Goal: Transaction & Acquisition: Book appointment/travel/reservation

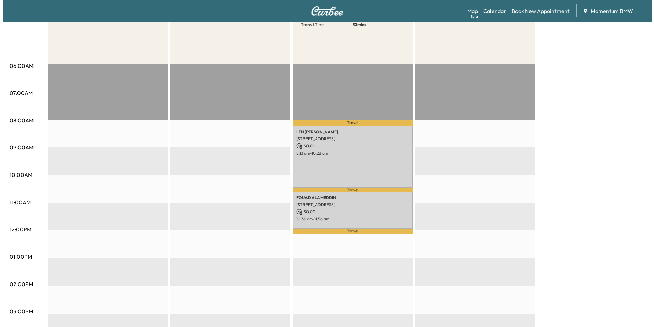
scroll to position [103, 0]
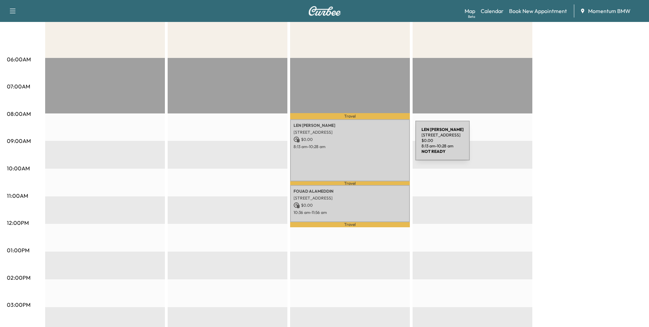
click at [364, 144] on p "8:13 am - 10:28 am" at bounding box center [350, 146] width 113 height 5
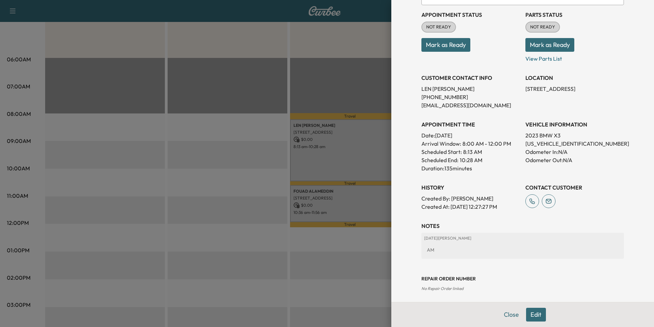
scroll to position [95, 0]
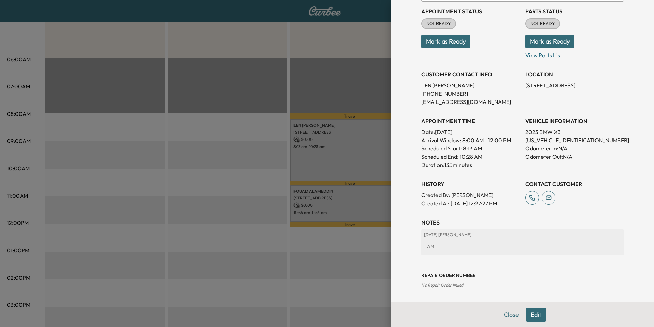
click at [508, 316] on button "Close" at bounding box center [512, 314] width 24 height 14
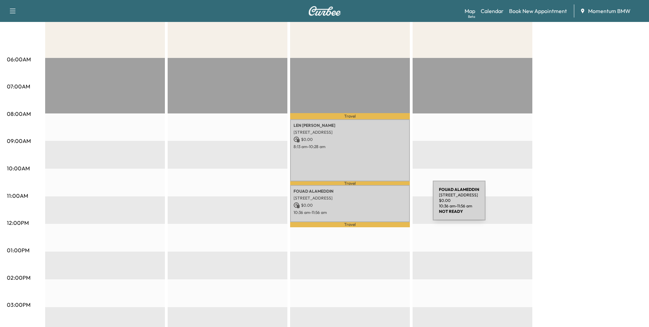
click at [382, 204] on p "$ 0.00" at bounding box center [350, 205] width 113 height 6
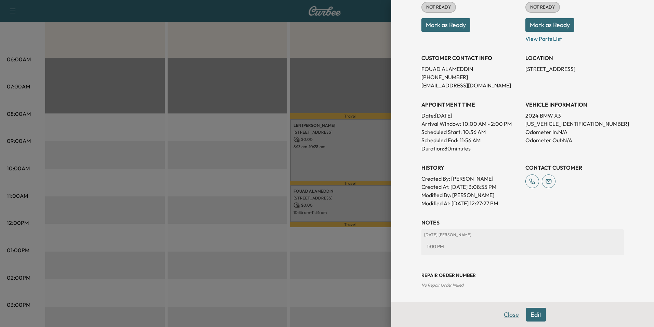
click at [506, 315] on button "Close" at bounding box center [512, 314] width 24 height 14
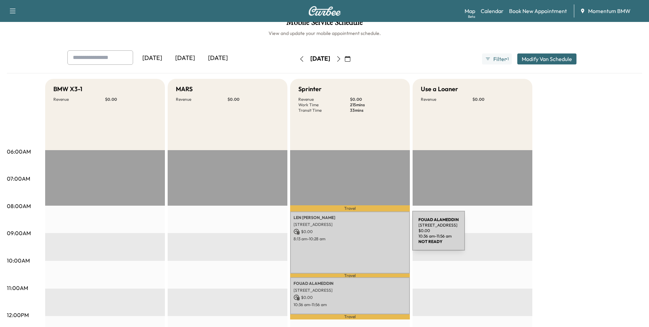
scroll to position [0, 0]
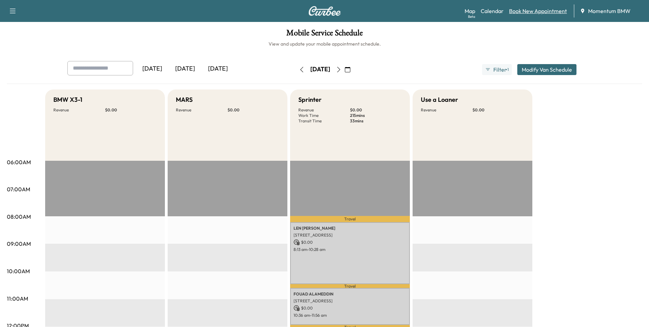
click at [549, 12] on link "Book New Appointment" at bounding box center [538, 11] width 58 height 8
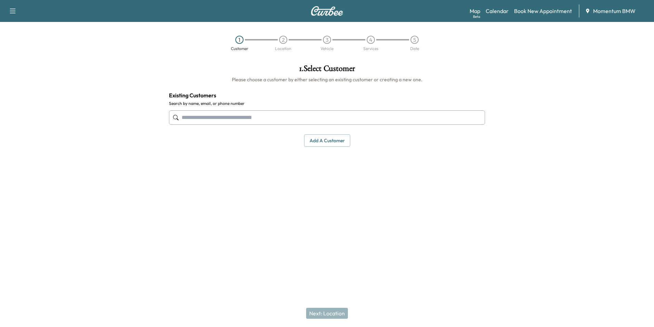
click at [240, 120] on input "text" at bounding box center [327, 117] width 316 height 14
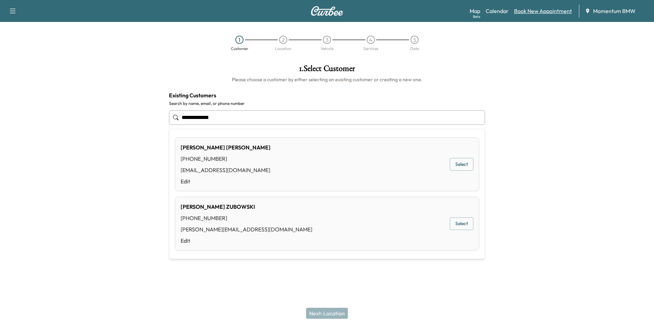
type input "**********"
click at [547, 12] on link "Book New Appointment" at bounding box center [543, 11] width 58 height 8
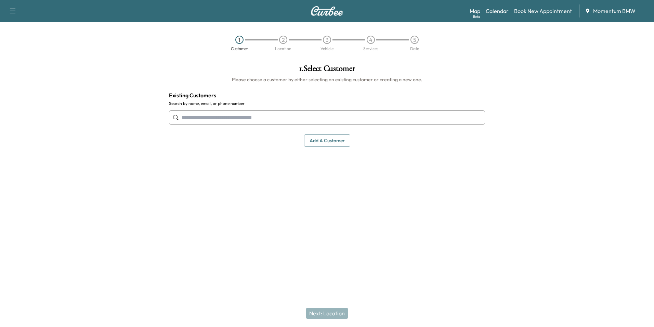
click at [340, 142] on button "Add a customer" at bounding box center [327, 140] width 46 height 13
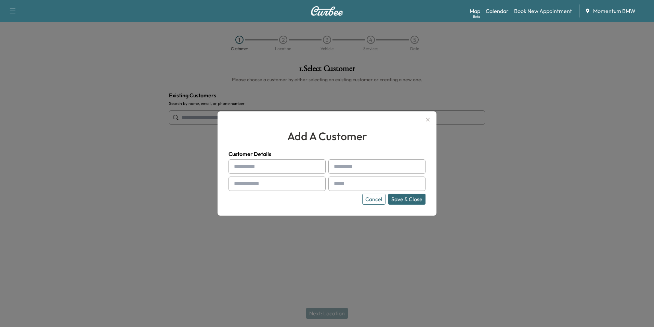
click at [271, 167] on input "text" at bounding box center [277, 166] width 97 height 14
type input "******"
type input "**********"
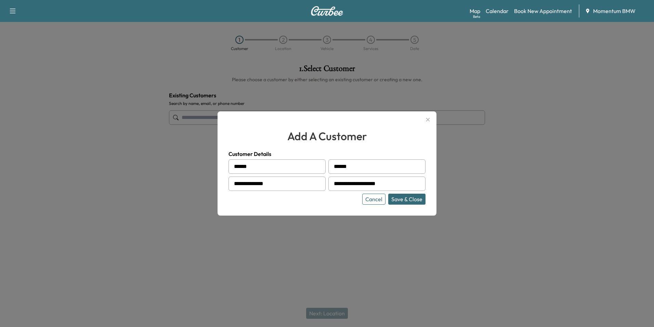
click at [410, 200] on button "Save & Close" at bounding box center [407, 198] width 37 height 11
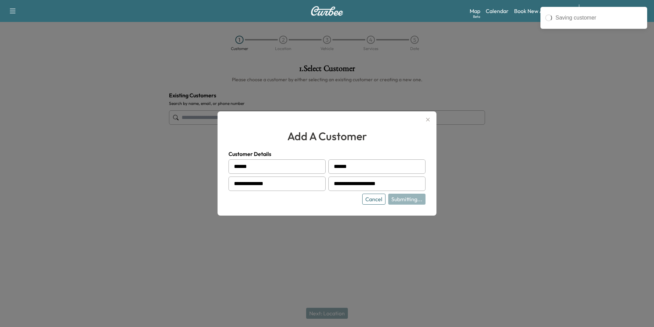
type input "**********"
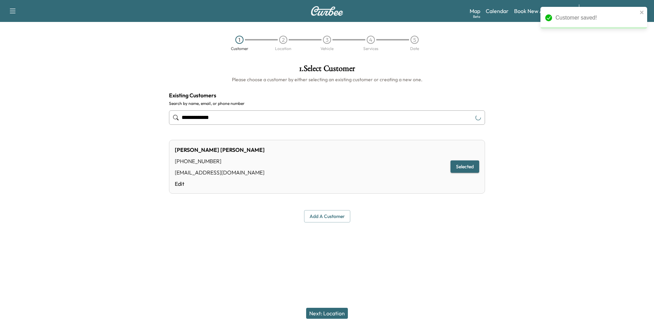
click at [348, 316] on div "Next: Location" at bounding box center [327, 312] width 654 height 27
click at [339, 315] on button "Next: Location" at bounding box center [327, 312] width 42 height 11
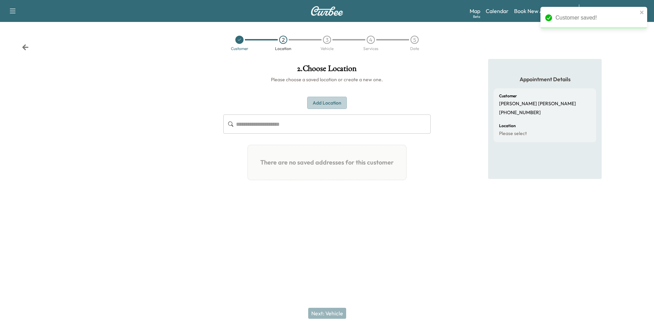
click at [330, 99] on button "Add Location" at bounding box center [327, 103] width 40 height 13
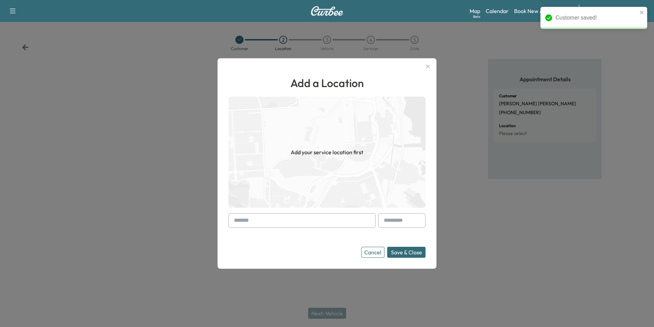
click at [277, 222] on input "text" at bounding box center [302, 220] width 147 height 14
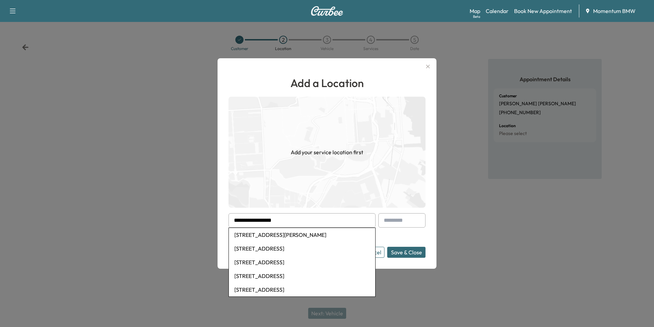
click at [308, 234] on li "[STREET_ADDRESS][PERSON_NAME]" at bounding box center [302, 235] width 147 height 14
type input "**********"
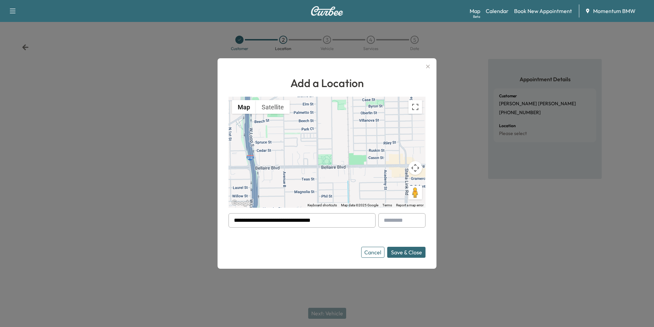
click at [414, 248] on button "Save & Close" at bounding box center [406, 251] width 38 height 11
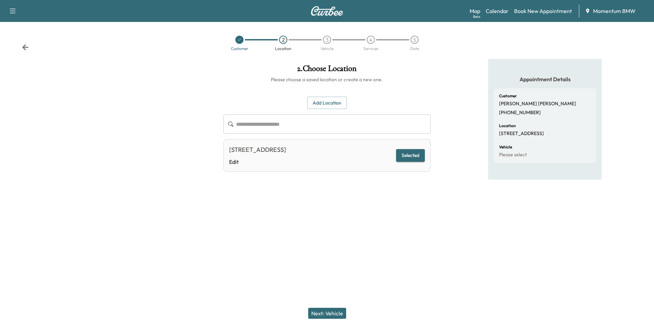
drag, startPoint x: 339, startPoint y: 315, endPoint x: 340, endPoint y: 311, distance: 4.2
click at [340, 314] on button "Next: Vehicle" at bounding box center [327, 312] width 38 height 11
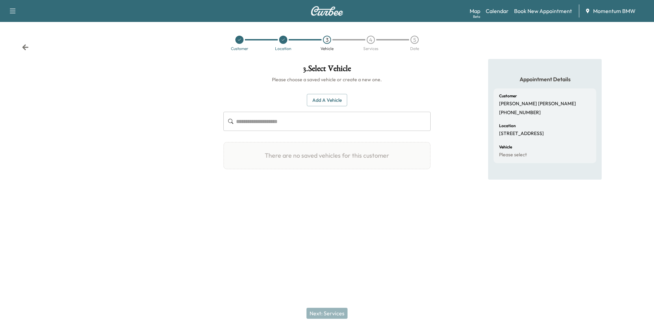
click at [332, 100] on button "Add a Vehicle" at bounding box center [327, 100] width 40 height 13
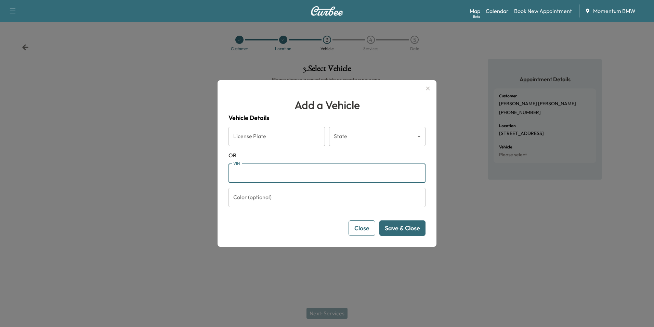
paste input "**********"
type input "**********"
click at [414, 229] on button "Save & Close" at bounding box center [403, 227] width 46 height 15
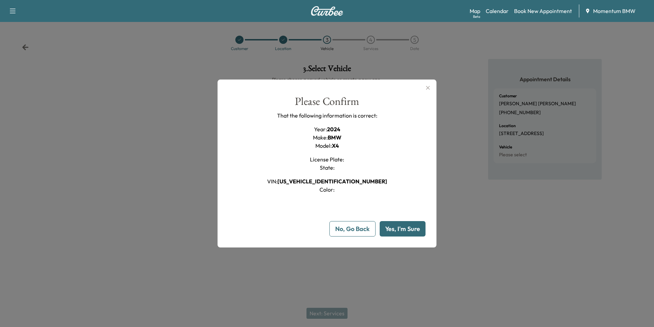
click at [414, 229] on button "Yes, I'm Sure" at bounding box center [403, 228] width 46 height 15
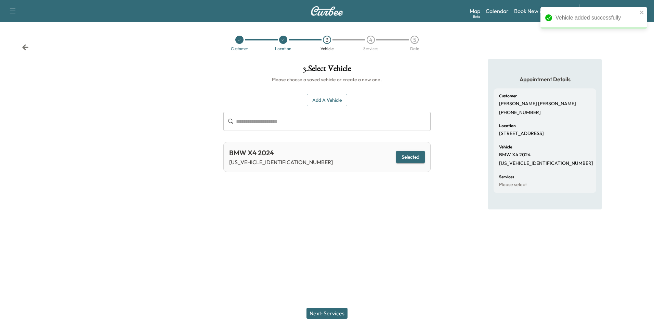
click at [333, 312] on button "Next: Services" at bounding box center [327, 312] width 41 height 11
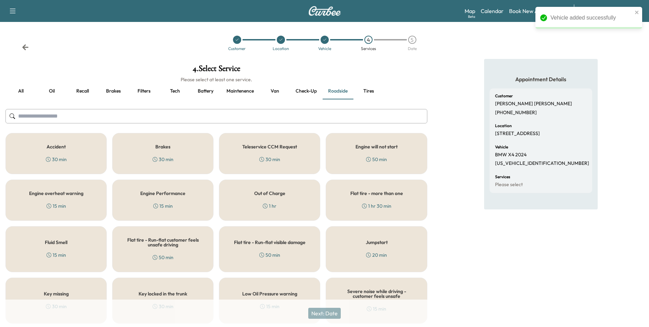
click at [113, 86] on button "Brakes" at bounding box center [113, 91] width 31 height 16
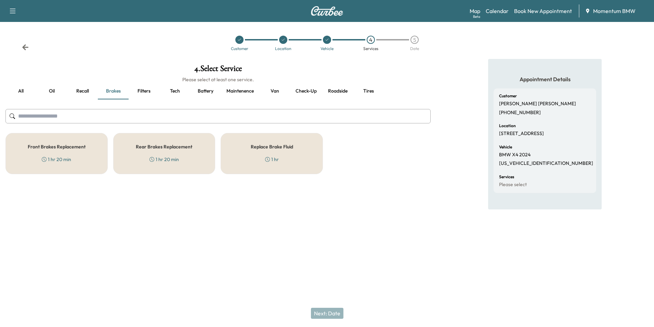
click at [76, 148] on h5 "Front Brakes Replacement" at bounding box center [57, 146] width 58 height 5
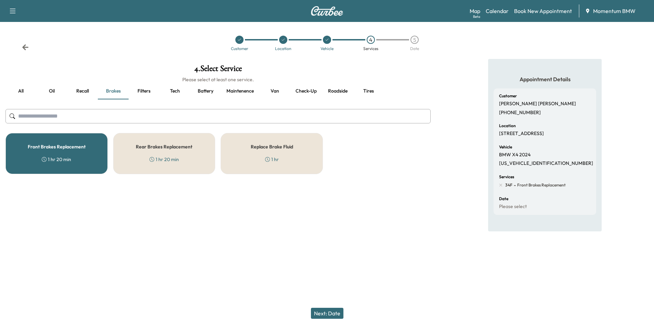
click at [164, 149] on h5 "Rear Brakes Replacement" at bounding box center [164, 146] width 56 height 5
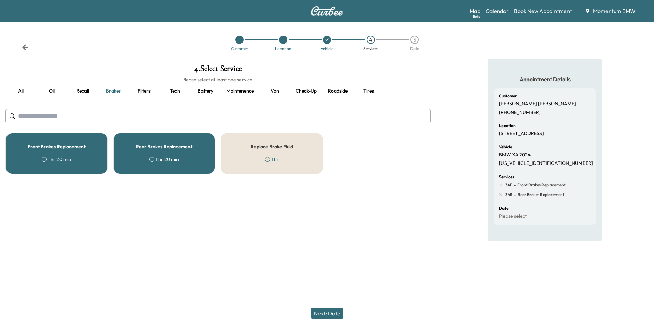
click at [334, 313] on button "Next: Date" at bounding box center [327, 312] width 33 height 11
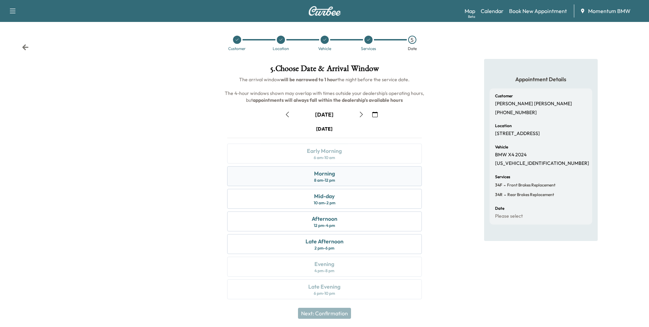
drag, startPoint x: 328, startPoint y: 175, endPoint x: 334, endPoint y: 173, distance: 6.2
click at [328, 175] on div "Morning" at bounding box center [324, 173] width 21 height 8
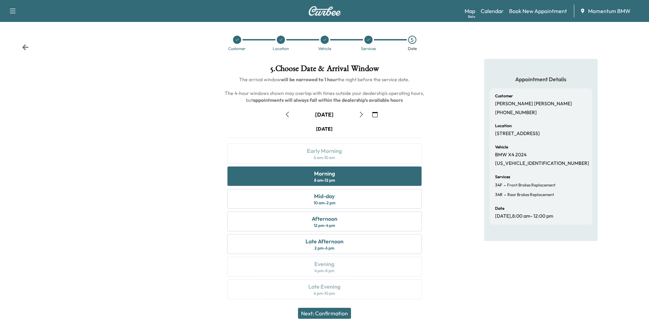
click at [343, 312] on button "Next: Confirmation" at bounding box center [324, 312] width 53 height 11
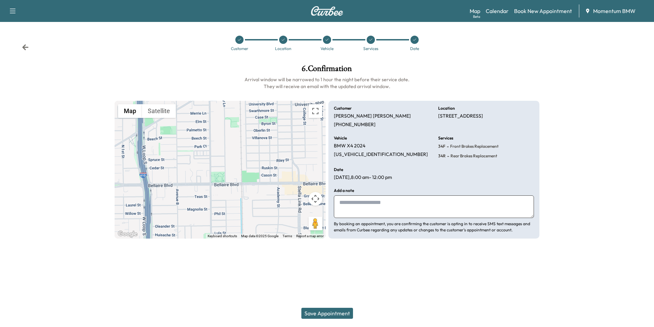
click at [405, 202] on textarea at bounding box center [434, 206] width 200 height 23
type textarea "*******"
click at [337, 313] on button "Save Appointment" at bounding box center [328, 312] width 52 height 11
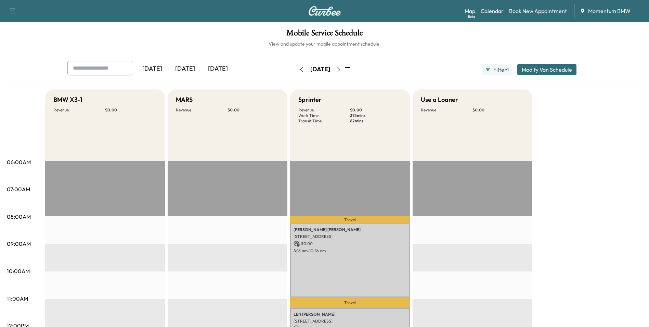
click at [299, 68] on icon "button" at bounding box center [301, 69] width 5 height 5
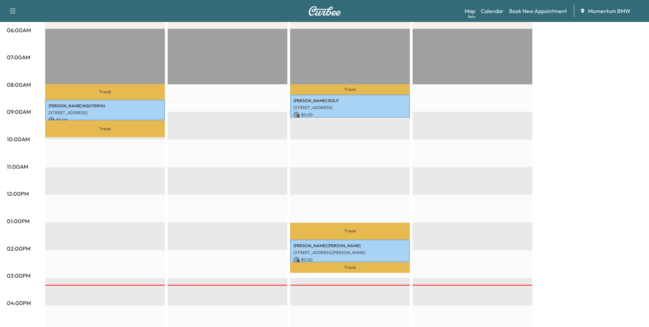
scroll to position [137, 0]
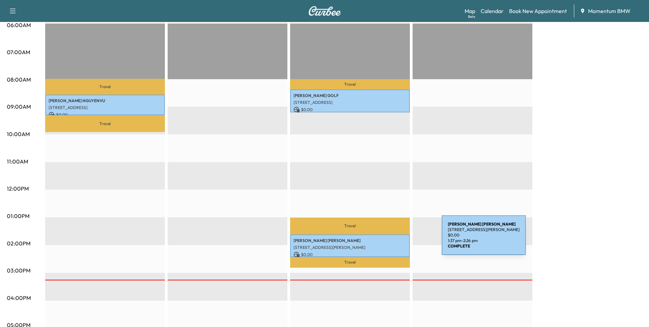
click at [391, 239] on p "[PERSON_NAME]" at bounding box center [350, 240] width 113 height 5
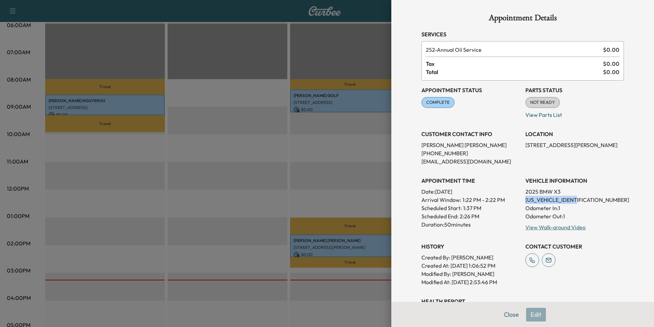
drag, startPoint x: 577, startPoint y: 199, endPoint x: 521, endPoint y: 198, distance: 55.5
click at [526, 198] on p "[US_VEHICLE_IDENTIFICATION_NUMBER]" at bounding box center [575, 199] width 99 height 8
drag, startPoint x: 521, startPoint y: 198, endPoint x: 558, endPoint y: 200, distance: 37.0
copy p "[US_VEHICLE_IDENTIFICATION_NUMBER]"
click at [513, 313] on button "Close" at bounding box center [512, 314] width 24 height 14
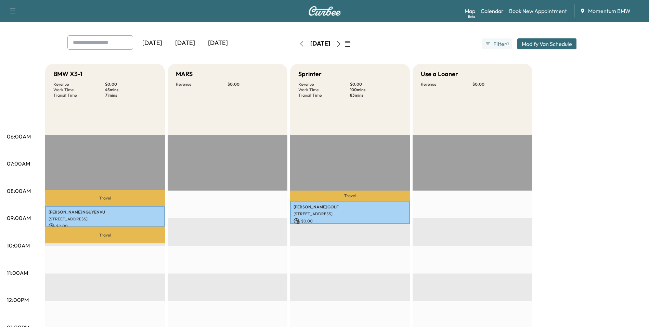
scroll to position [0, 0]
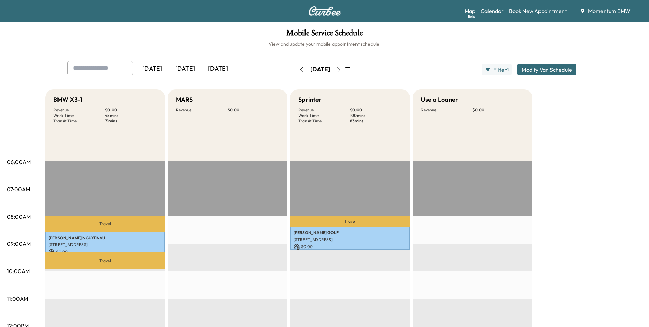
click at [342, 70] on icon "button" at bounding box center [338, 69] width 5 height 5
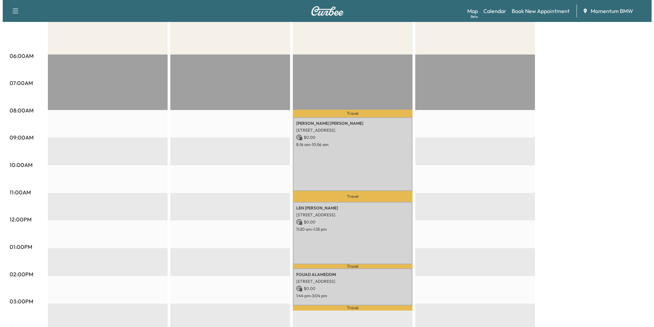
scroll to position [137, 0]
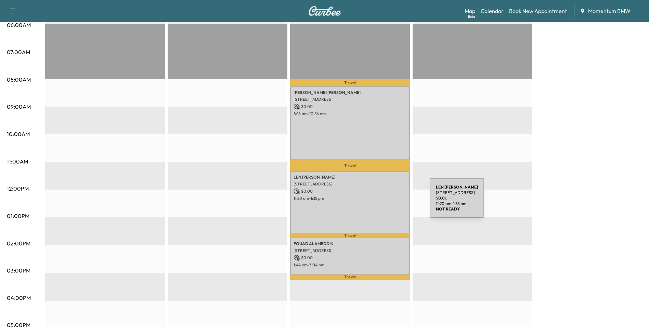
click at [379, 202] on div "[PERSON_NAME] [STREET_ADDRESS] $ 0.00 11:20 am - 1:35 pm" at bounding box center [350, 202] width 120 height 62
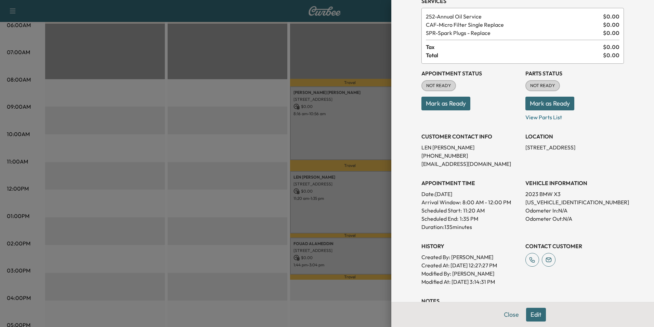
scroll to position [112, 0]
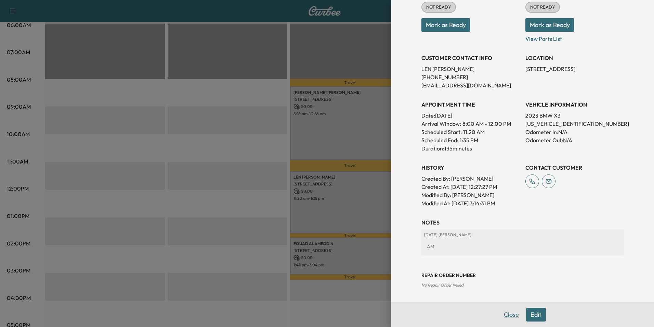
click at [517, 318] on button "Close" at bounding box center [512, 314] width 24 height 14
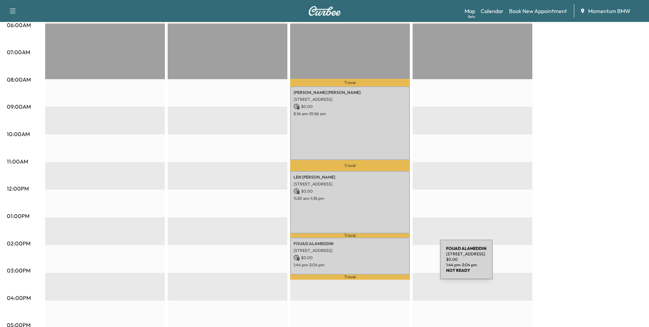
click at [389, 263] on p "1:44 pm - 3:04 pm" at bounding box center [350, 264] width 113 height 5
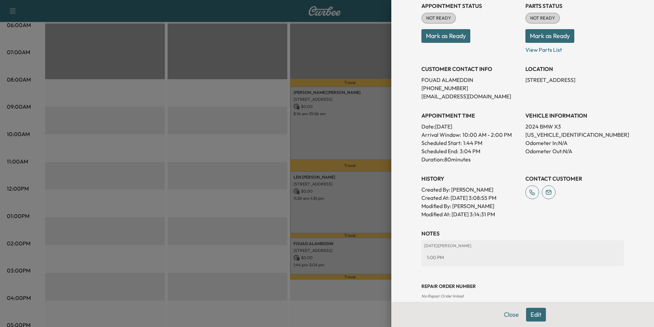
scroll to position [95, 0]
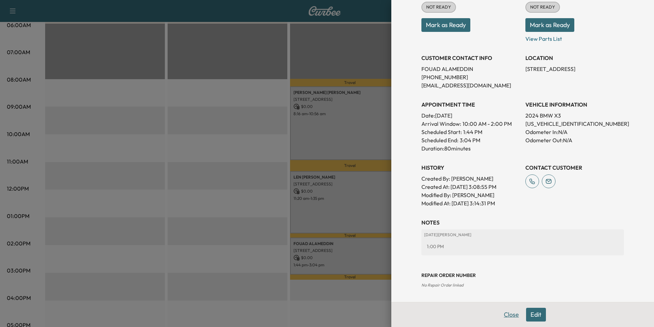
click at [505, 315] on button "Close" at bounding box center [512, 314] width 24 height 14
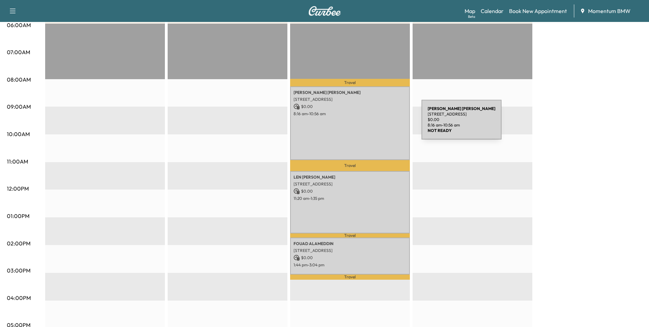
click at [370, 124] on div "[PERSON_NAME] [STREET_ADDRESS][PERSON_NAME] $ 0.00 8:16 am - 10:56 am" at bounding box center [350, 123] width 120 height 74
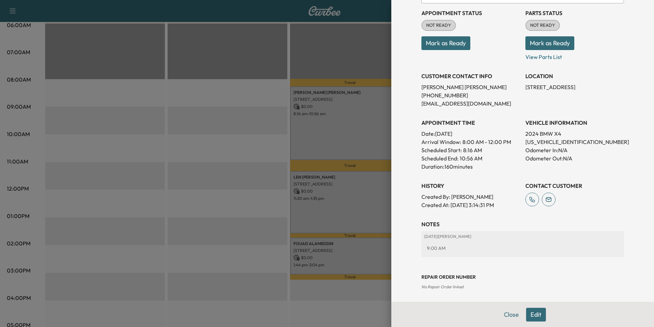
scroll to position [87, 0]
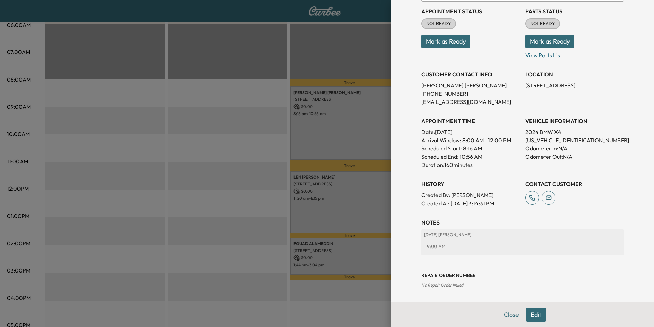
click at [503, 315] on button "Close" at bounding box center [512, 314] width 24 height 14
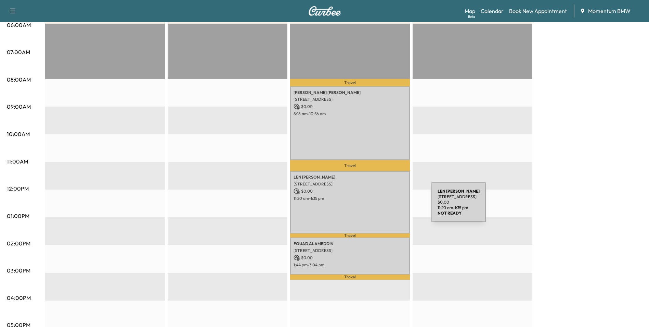
click at [380, 206] on div "[PERSON_NAME] [STREET_ADDRESS] $ 0.00 11:20 am - 1:35 pm" at bounding box center [350, 202] width 120 height 62
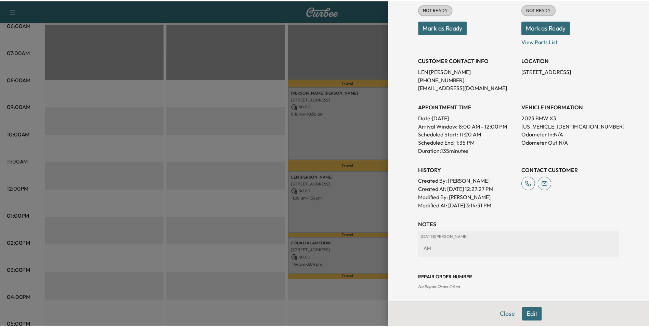
scroll to position [112, 0]
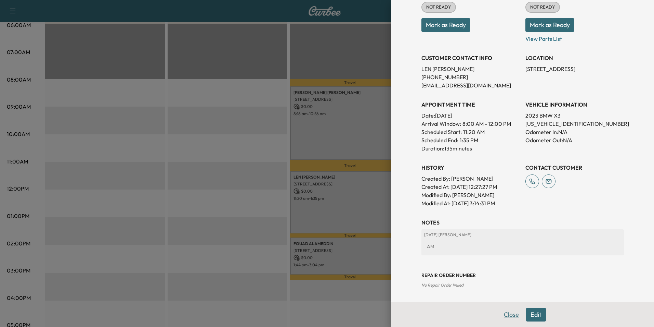
click at [504, 313] on button "Close" at bounding box center [512, 314] width 24 height 14
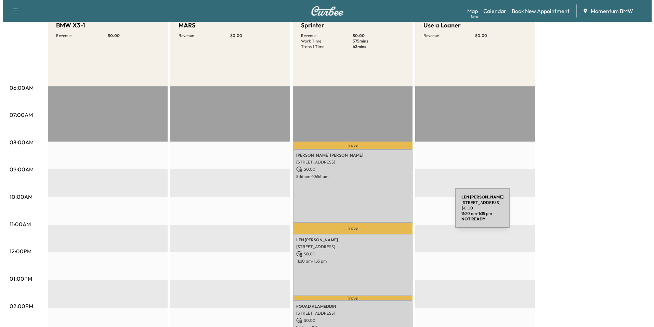
scroll to position [0, 0]
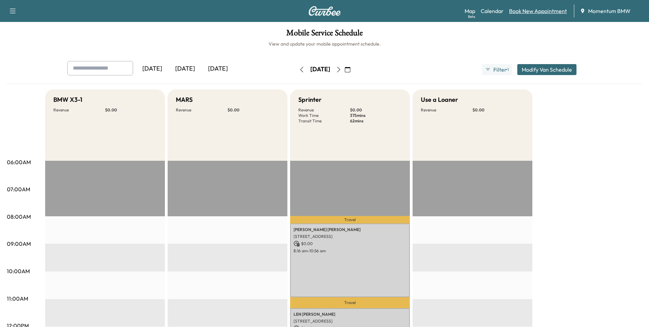
click at [544, 11] on link "Book New Appointment" at bounding box center [538, 11] width 58 height 8
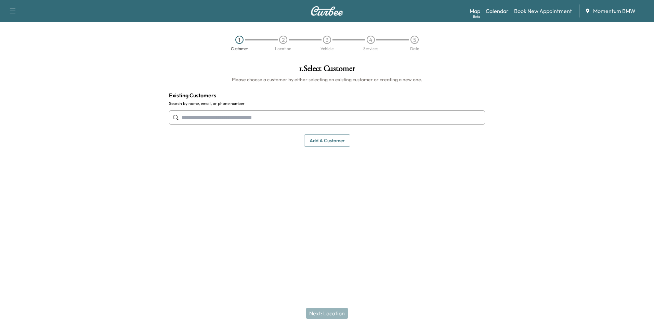
click at [283, 118] on input "text" at bounding box center [327, 117] width 316 height 14
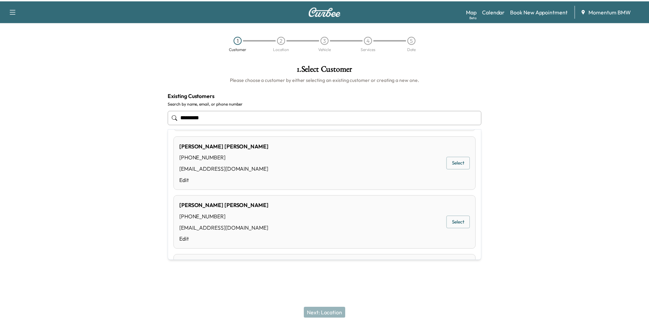
scroll to position [411, 0]
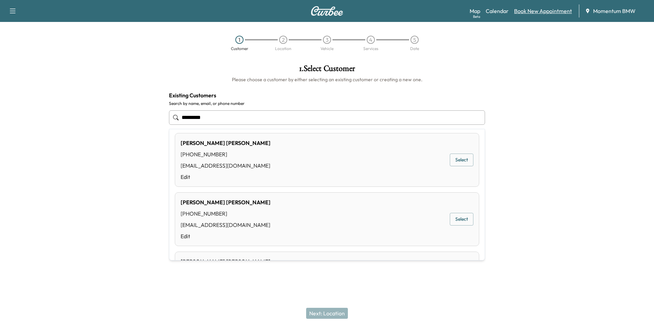
type input "*********"
click at [536, 11] on link "Book New Appointment" at bounding box center [543, 11] width 58 height 8
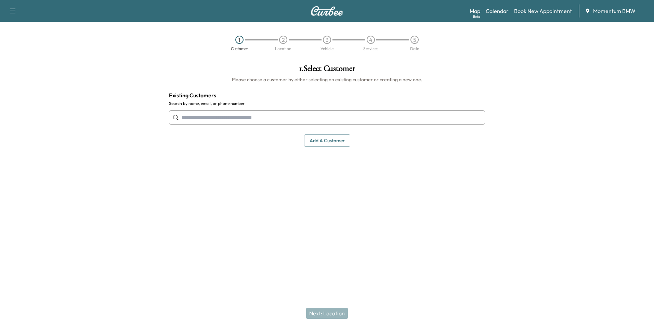
click at [321, 142] on button "Add a customer" at bounding box center [327, 140] width 46 height 13
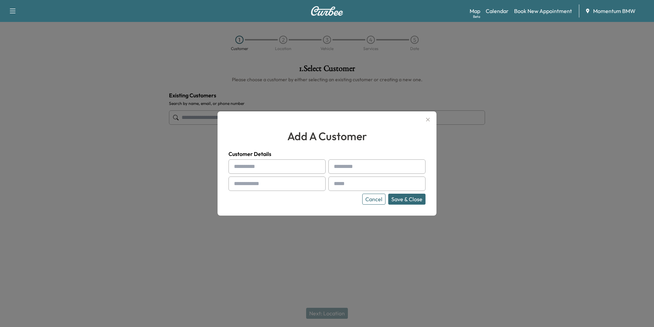
click at [259, 167] on input "text" at bounding box center [277, 166] width 97 height 14
type input "***"
type input "*"
type input "*****"
type input "**********"
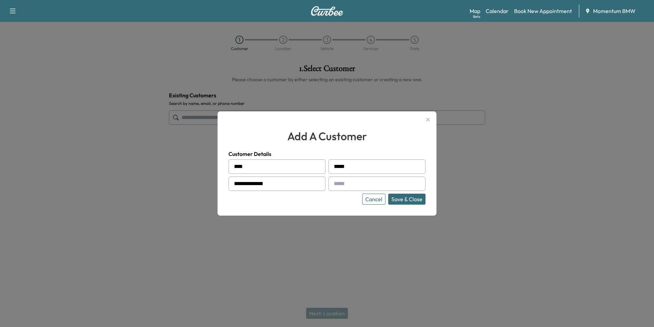
click at [391, 183] on input "text" at bounding box center [377, 183] width 97 height 14
type input "**********"
click at [411, 198] on button "Save & Close" at bounding box center [407, 198] width 37 height 11
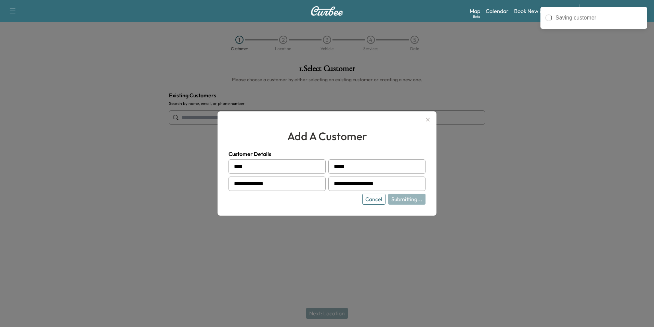
type input "**********"
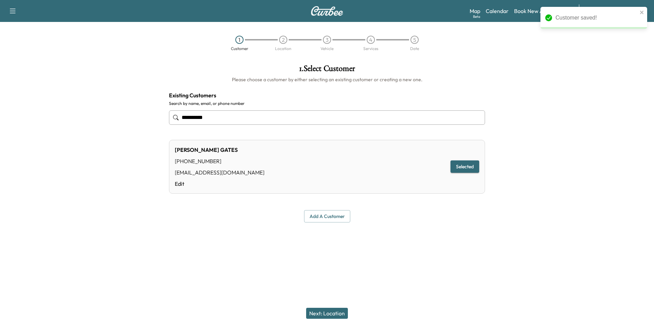
click at [334, 311] on button "Next: Location" at bounding box center [327, 312] width 42 height 11
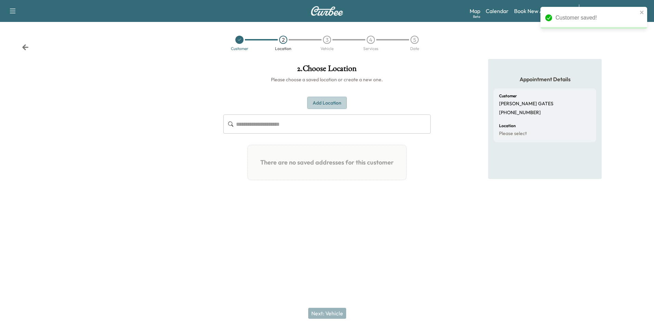
click at [328, 103] on button "Add Location" at bounding box center [327, 103] width 40 height 13
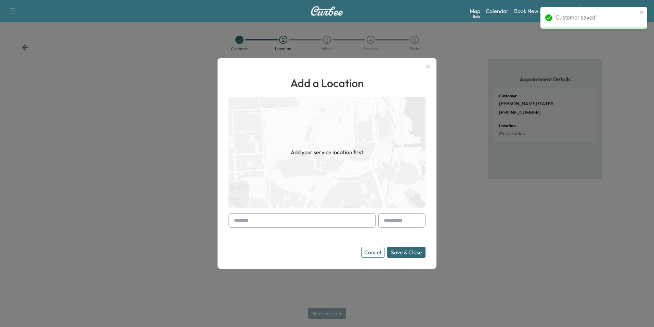
click at [317, 219] on input "text" at bounding box center [302, 220] width 147 height 14
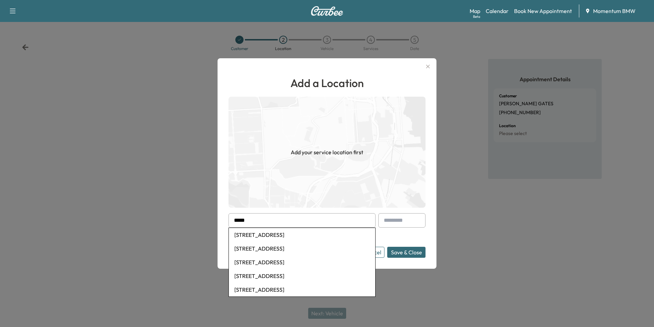
click at [313, 236] on li "[STREET_ADDRESS]" at bounding box center [302, 235] width 147 height 14
type input "**********"
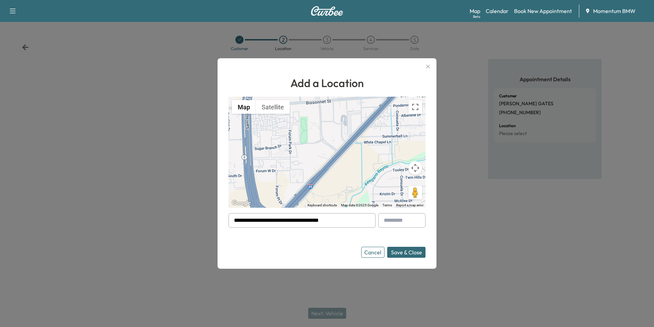
click at [344, 222] on input "**********" at bounding box center [302, 220] width 147 height 14
click at [499, 12] on link "Calendar" at bounding box center [497, 11] width 23 height 8
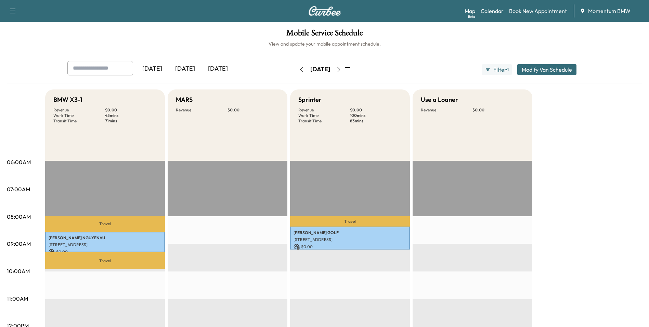
click at [342, 67] on icon "button" at bounding box center [338, 69] width 5 height 5
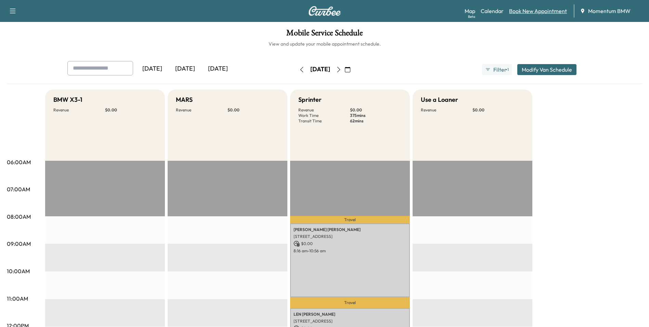
click at [532, 12] on link "Book New Appointment" at bounding box center [538, 11] width 58 height 8
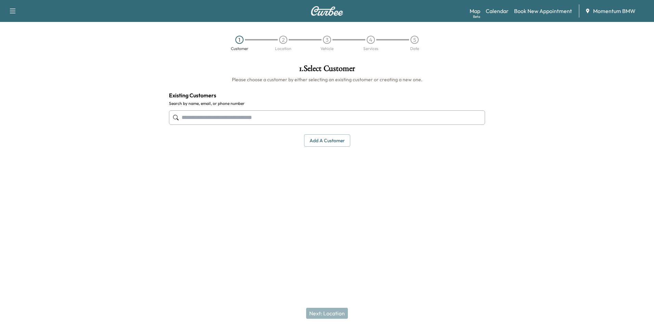
click at [285, 119] on input "text" at bounding box center [327, 117] width 316 height 14
type input "*"
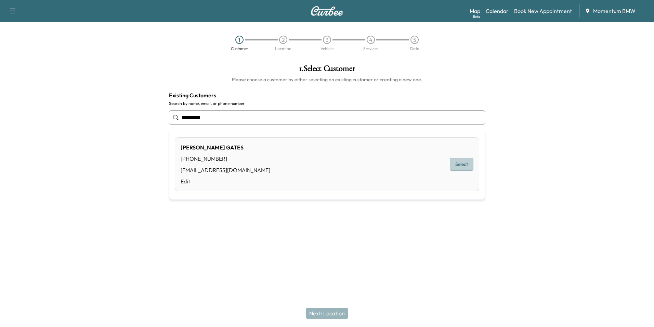
click at [462, 166] on button "Select" at bounding box center [462, 164] width 24 height 13
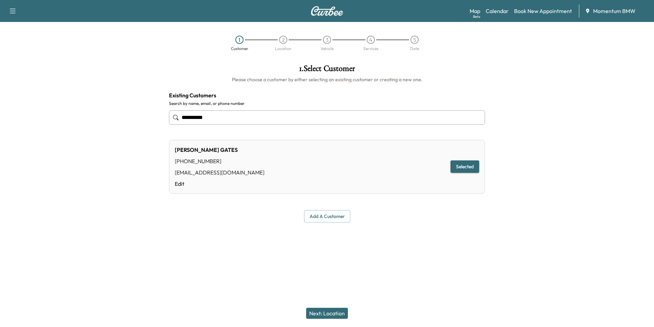
type input "**********"
click at [332, 313] on button "Next: Location" at bounding box center [327, 312] width 42 height 11
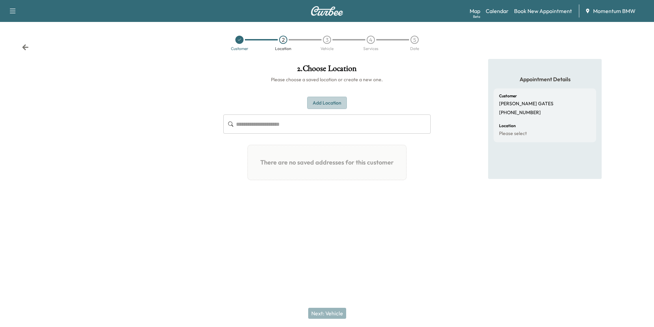
click at [327, 103] on button "Add Location" at bounding box center [327, 103] width 40 height 13
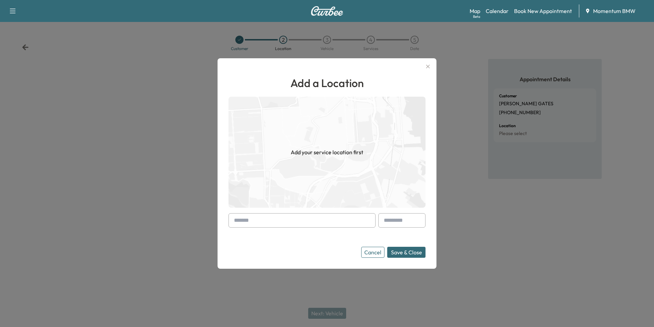
click at [329, 218] on input "text" at bounding box center [302, 220] width 147 height 14
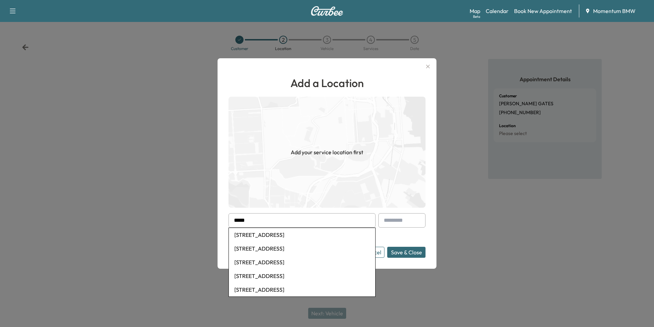
click at [313, 234] on li "[STREET_ADDRESS]" at bounding box center [302, 235] width 147 height 14
type input "**********"
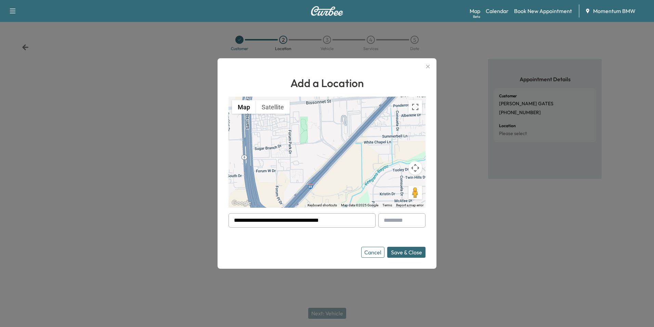
click at [412, 254] on button "Save & Close" at bounding box center [406, 251] width 38 height 11
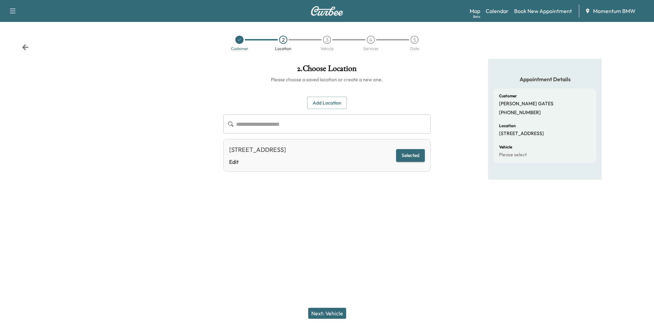
click at [334, 313] on button "Next: Vehicle" at bounding box center [327, 312] width 38 height 11
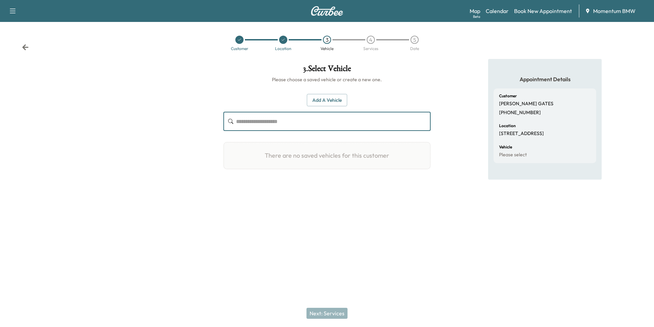
paste input "**********"
type input "**********"
drag, startPoint x: 307, startPoint y: 123, endPoint x: 141, endPoint y: 129, distance: 165.8
click at [144, 128] on div "**********" at bounding box center [327, 140] width 654 height 163
click at [27, 46] on icon at bounding box center [25, 47] width 7 height 7
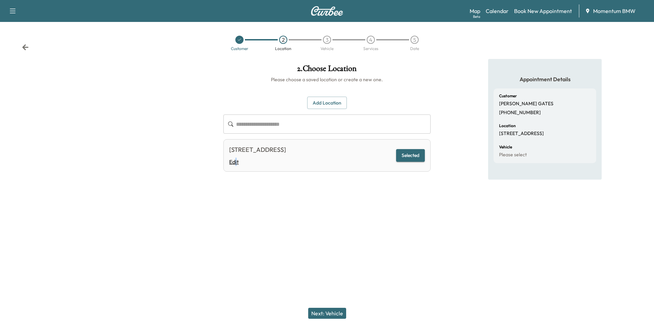
click at [236, 162] on link "Edit" at bounding box center [257, 161] width 57 height 8
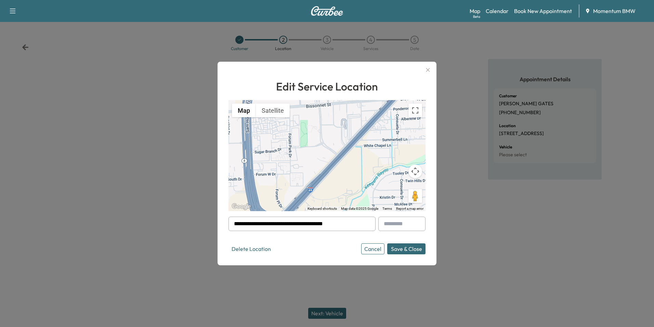
drag, startPoint x: 360, startPoint y: 224, endPoint x: 201, endPoint y: 217, distance: 158.6
click at [201, 217] on div "**********" at bounding box center [327, 163] width 654 height 327
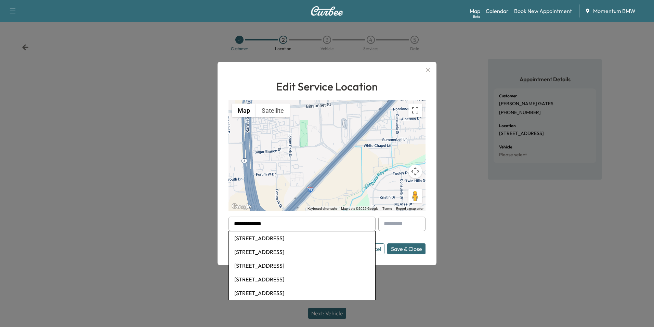
click at [297, 240] on li "[STREET_ADDRESS]" at bounding box center [302, 238] width 147 height 14
type input "**********"
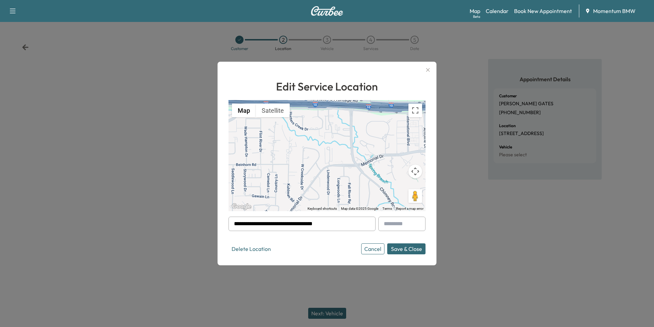
click at [414, 250] on button "Save & Close" at bounding box center [406, 248] width 38 height 11
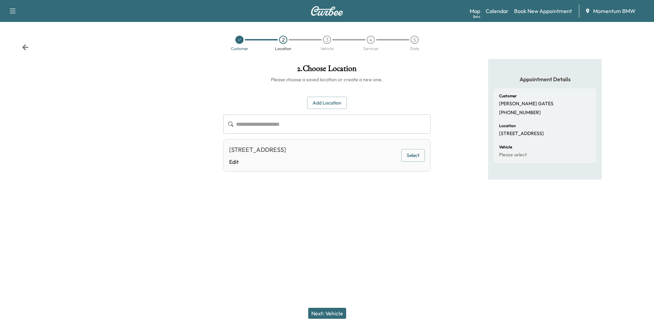
click at [332, 316] on button "Next: Vehicle" at bounding box center [327, 312] width 38 height 11
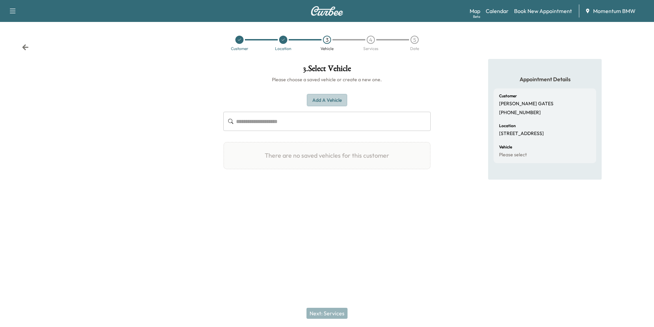
click at [327, 98] on button "Add a Vehicle" at bounding box center [327, 100] width 40 height 13
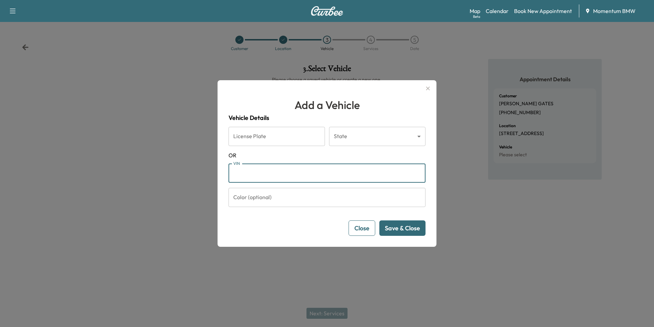
paste input "**********"
type input "**********"
click at [410, 229] on button "Save & Close" at bounding box center [403, 227] width 46 height 15
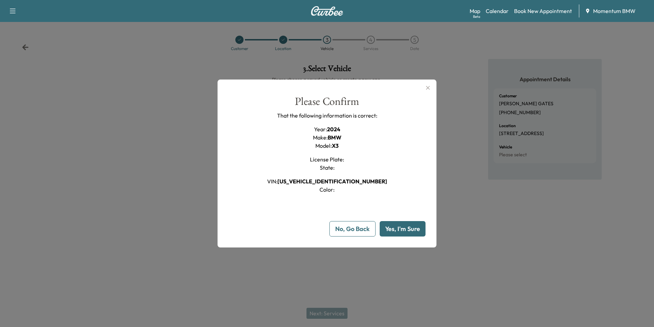
click at [410, 229] on button "Yes, I'm Sure" at bounding box center [403, 228] width 46 height 15
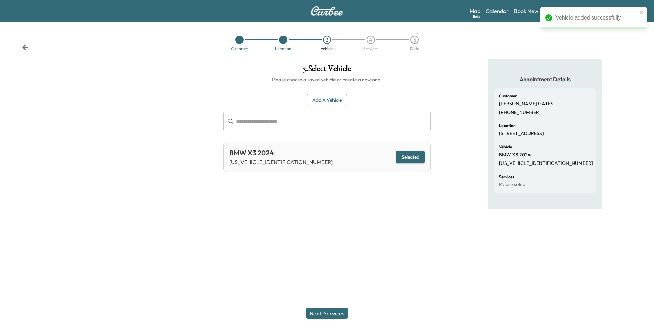
click at [330, 312] on button "Next: Services" at bounding box center [327, 312] width 41 height 11
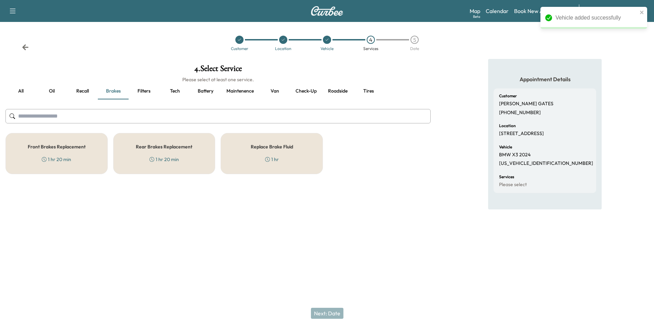
click at [85, 91] on button "Recall" at bounding box center [82, 91] width 31 height 16
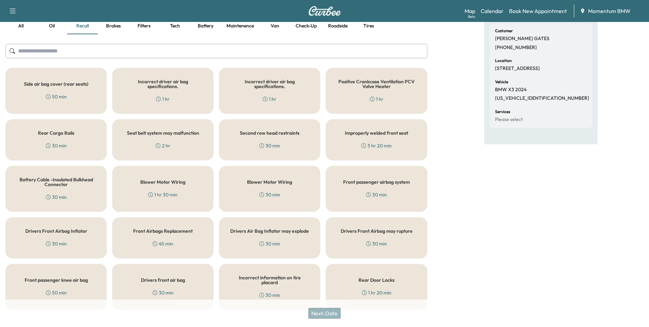
scroll to position [75, 0]
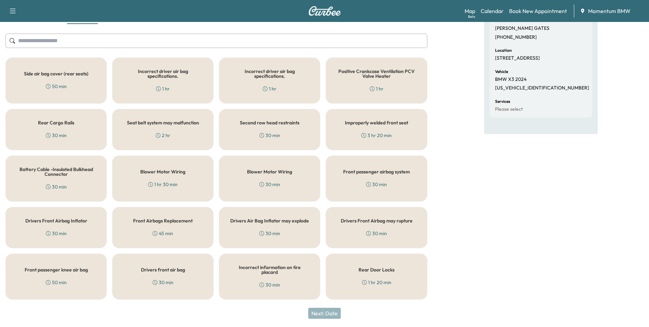
click at [381, 277] on div "Rear Door Locks 1 hr 20 min" at bounding box center [376, 276] width 101 height 46
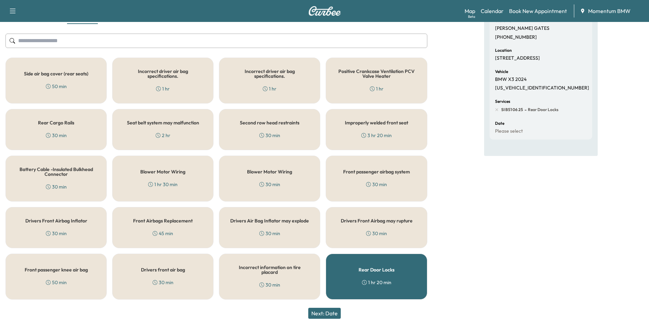
click at [335, 314] on button "Next: Date" at bounding box center [324, 312] width 33 height 11
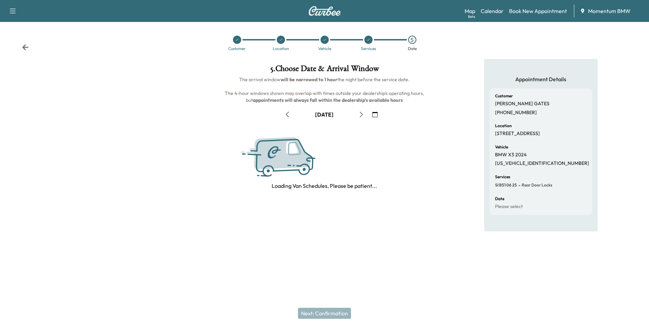
scroll to position [0, 0]
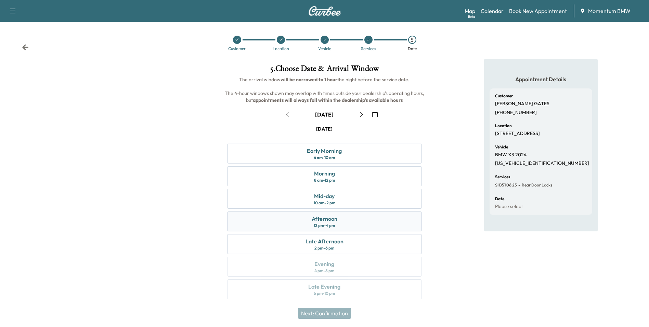
click at [320, 219] on div "Afternoon" at bounding box center [325, 218] width 26 height 8
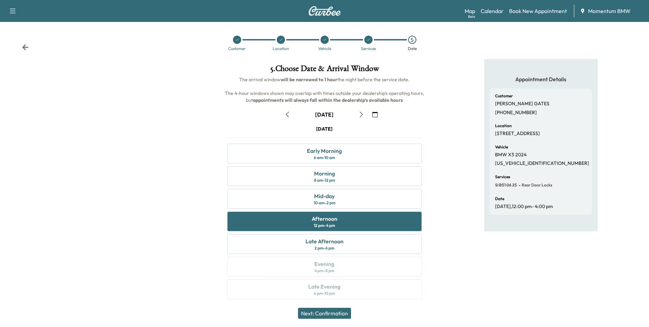
click at [339, 313] on button "Next: Confirmation" at bounding box center [324, 312] width 53 height 11
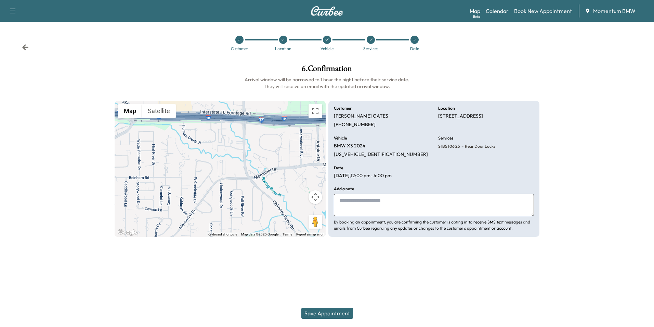
click at [392, 206] on textarea at bounding box center [434, 204] width 200 height 23
type textarea "****"
click at [343, 313] on button "Save Appointment" at bounding box center [328, 312] width 52 height 11
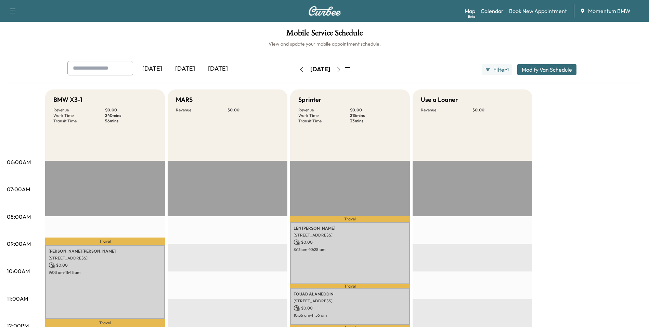
click at [342, 68] on icon "button" at bounding box center [338, 69] width 5 height 5
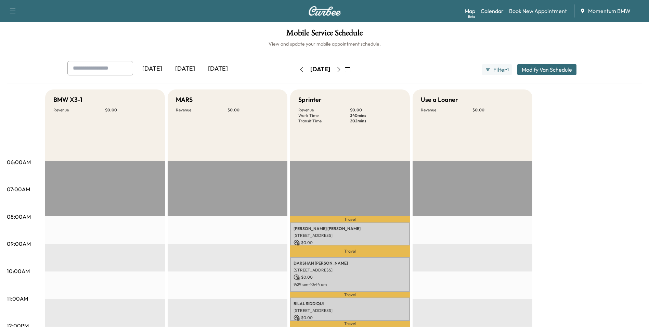
click at [300, 67] on icon "button" at bounding box center [301, 69] width 3 height 5
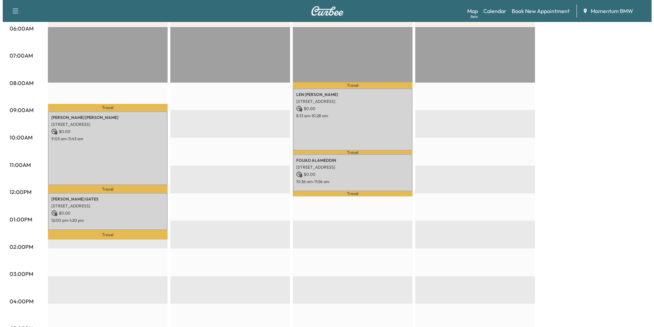
scroll to position [137, 0]
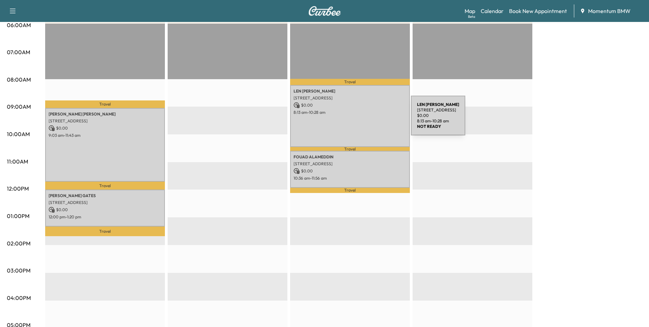
click at [360, 119] on div "[PERSON_NAME] [STREET_ADDRESS] $ 0.00 8:13 am - 10:28 am" at bounding box center [350, 116] width 120 height 62
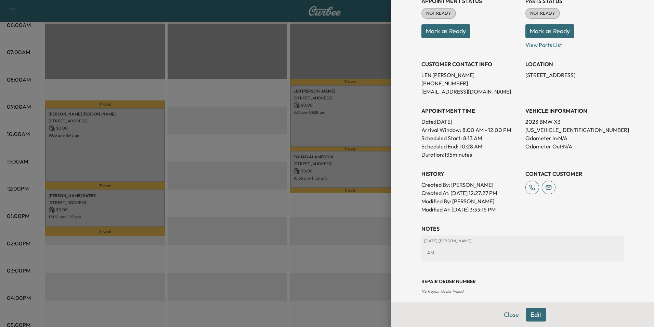
scroll to position [112, 0]
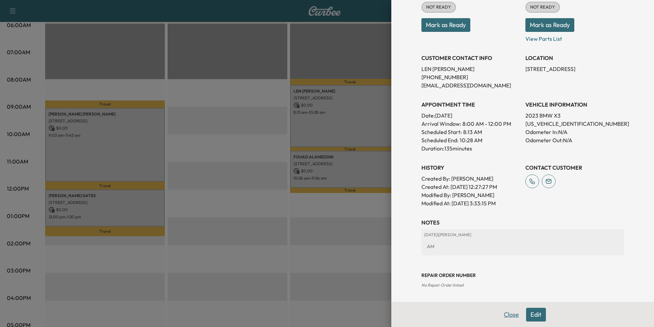
click at [510, 316] on button "Close" at bounding box center [512, 314] width 24 height 14
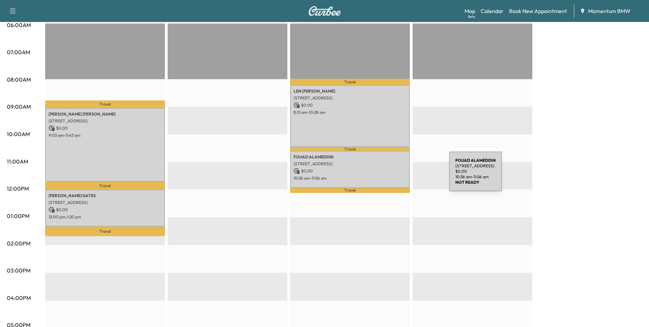
click at [398, 175] on p "10:36 am - 11:56 am" at bounding box center [350, 177] width 113 height 5
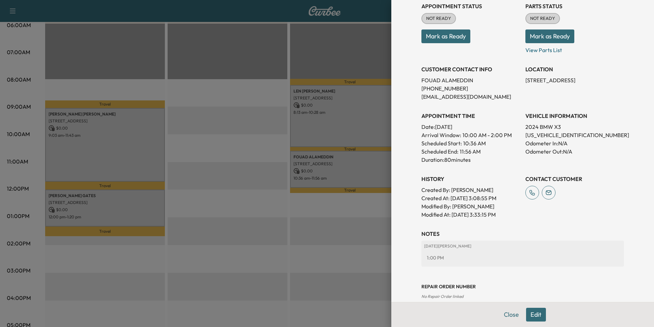
scroll to position [95, 0]
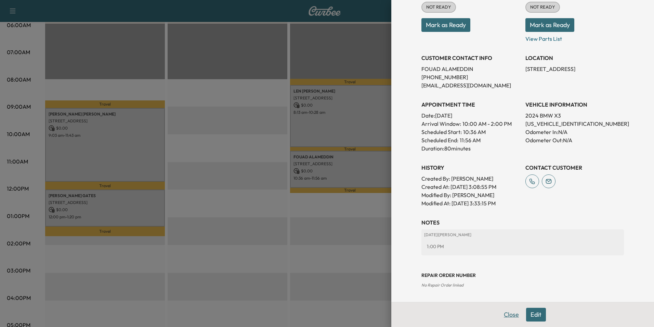
click at [504, 317] on button "Close" at bounding box center [512, 314] width 24 height 14
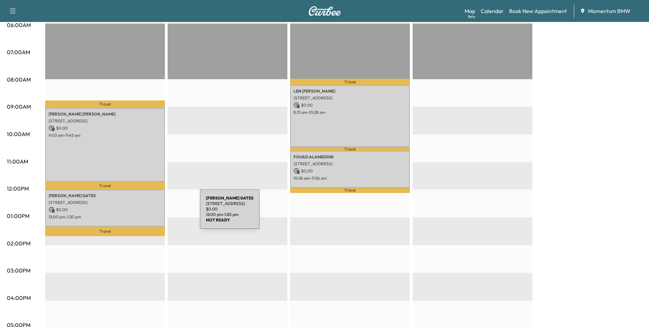
click at [149, 214] on p "12:00 pm - 1:20 pm" at bounding box center [105, 216] width 113 height 5
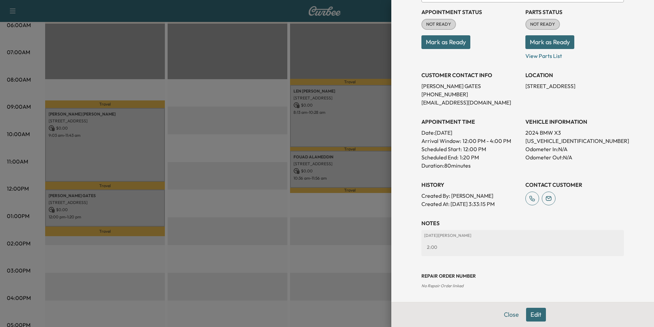
scroll to position [79, 0]
click at [503, 316] on button "Close" at bounding box center [512, 314] width 24 height 14
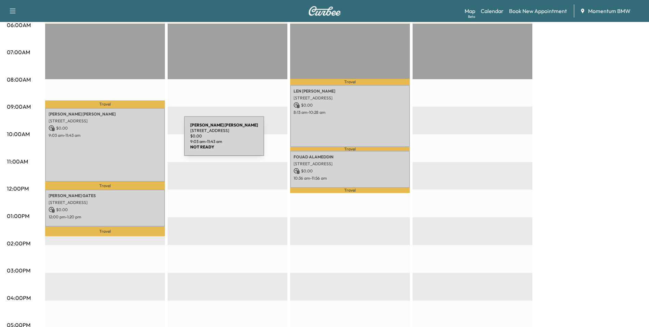
click at [133, 140] on div "[PERSON_NAME] [STREET_ADDRESS] $ 0.00 9:03 am - 11:43 am" at bounding box center [105, 145] width 120 height 74
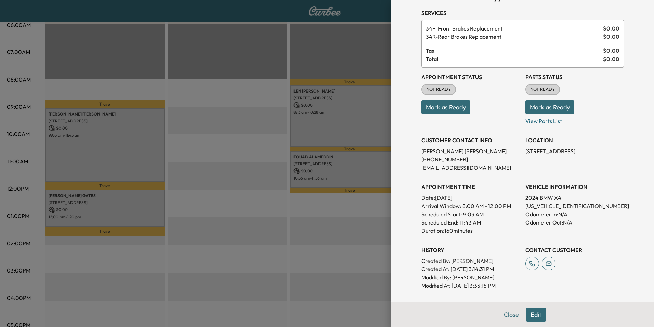
scroll to position [103, 0]
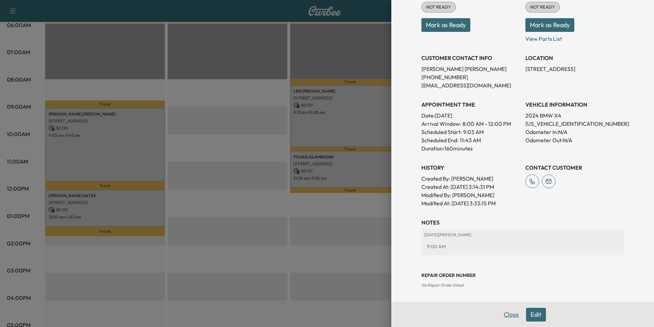
click at [501, 311] on button "Close" at bounding box center [512, 314] width 24 height 14
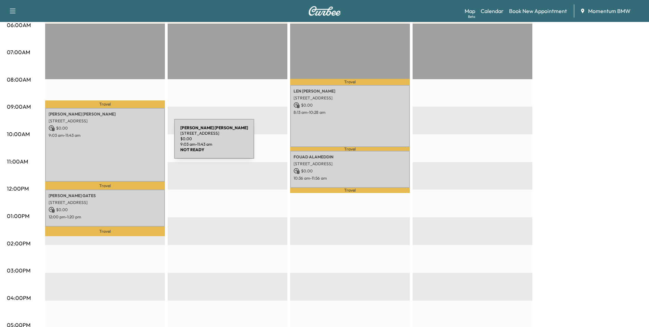
click at [123, 143] on div "[PERSON_NAME] [STREET_ADDRESS] $ 0.00 9:03 am - 11:43 am" at bounding box center [105, 145] width 120 height 74
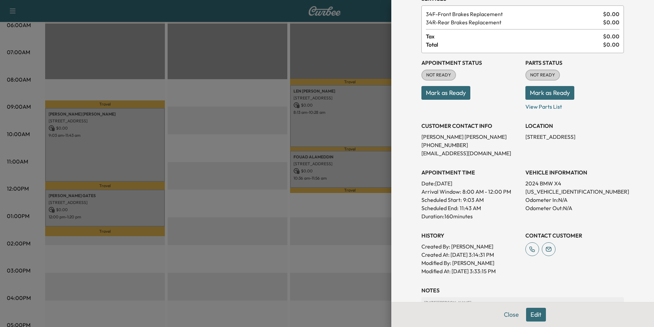
scroll to position [1, 0]
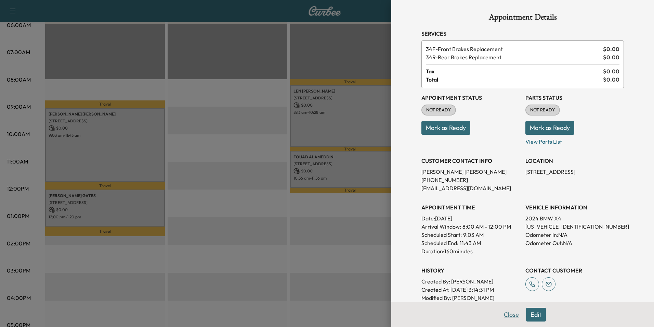
click at [509, 314] on button "Close" at bounding box center [512, 314] width 24 height 14
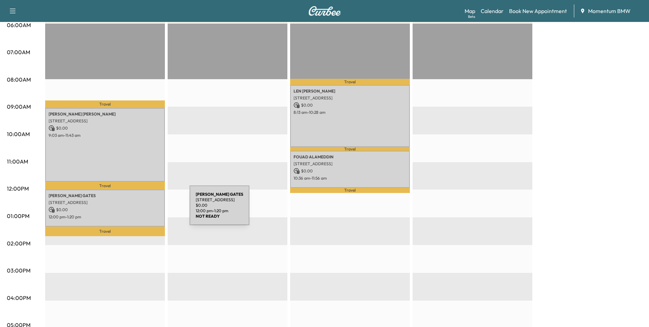
click at [138, 209] on p "$ 0.00" at bounding box center [105, 209] width 113 height 6
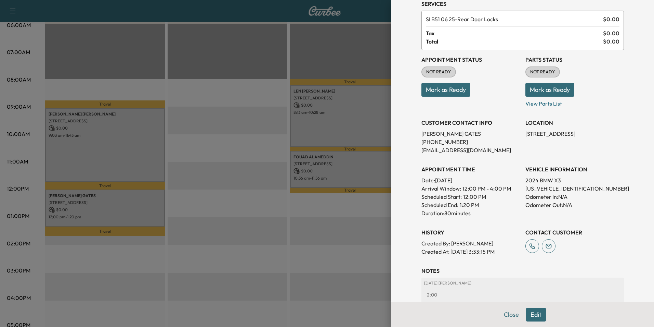
scroll to position [79, 0]
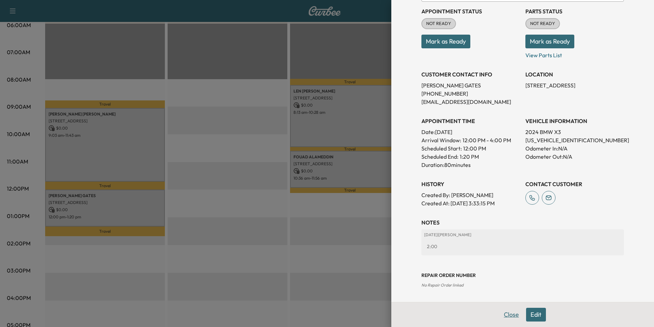
click at [501, 309] on button "Close" at bounding box center [512, 314] width 24 height 14
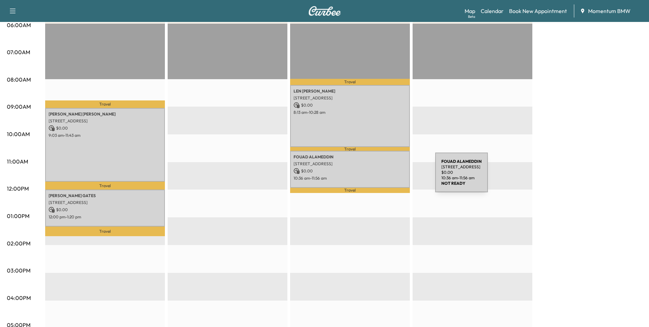
click at [384, 176] on p "10:36 am - 11:56 am" at bounding box center [350, 177] width 113 height 5
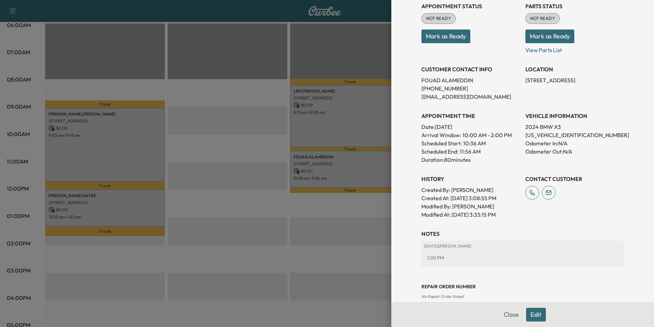
scroll to position [95, 0]
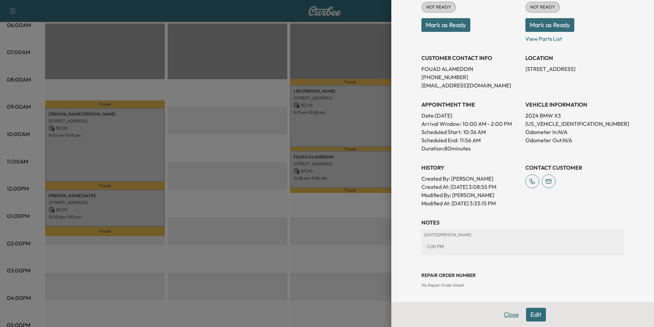
click at [506, 316] on button "Close" at bounding box center [512, 314] width 24 height 14
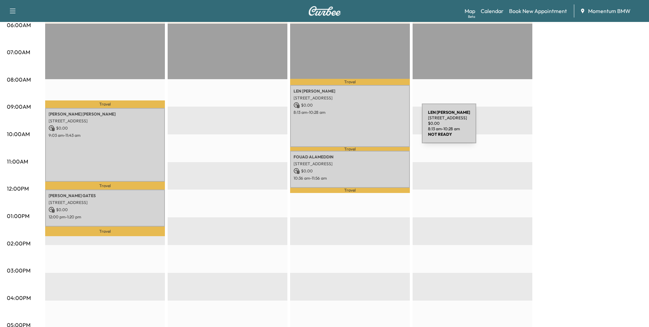
click at [371, 127] on div "[PERSON_NAME] [STREET_ADDRESS] $ 0.00 8:13 am - 10:28 am" at bounding box center [350, 116] width 120 height 62
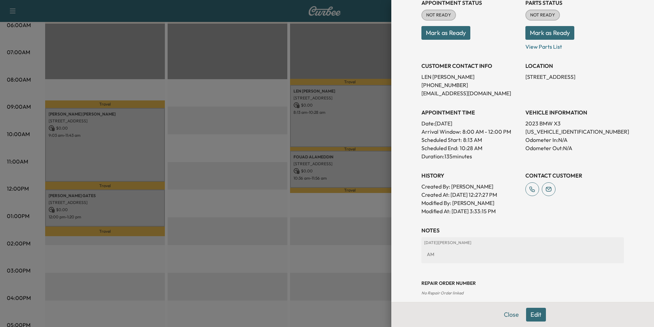
scroll to position [112, 0]
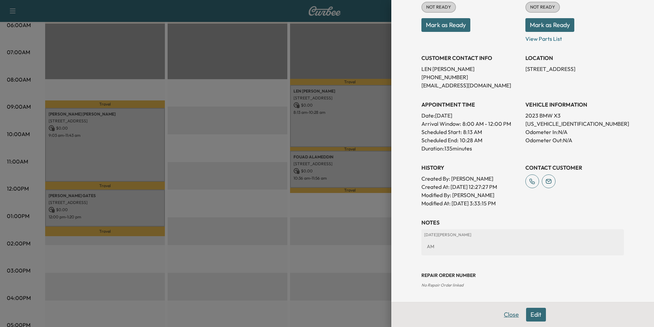
click at [504, 313] on button "Close" at bounding box center [512, 314] width 24 height 14
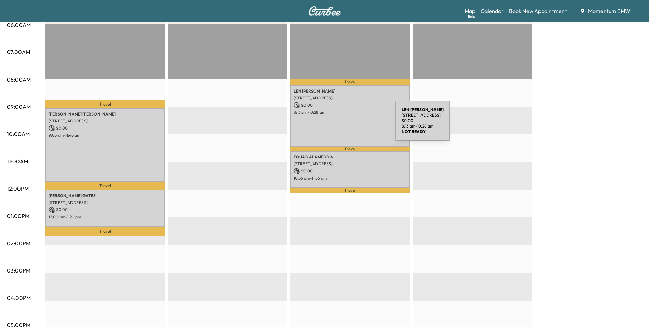
click at [344, 125] on div "[PERSON_NAME] [STREET_ADDRESS] $ 0.00 8:13 am - 10:28 am" at bounding box center [350, 116] width 120 height 62
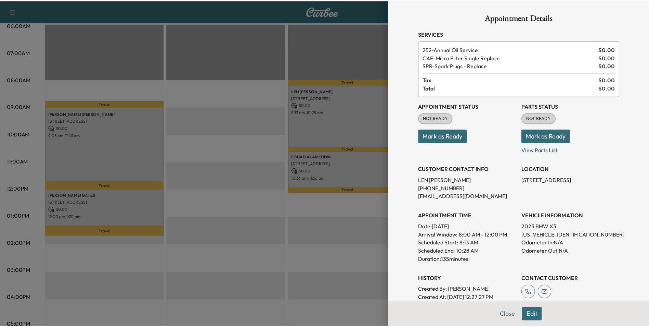
scroll to position [0, 0]
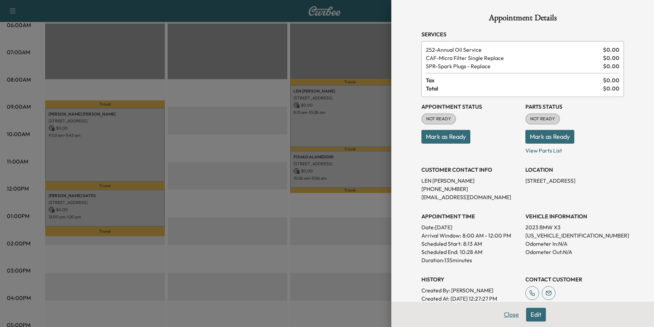
click at [504, 314] on button "Close" at bounding box center [512, 314] width 24 height 14
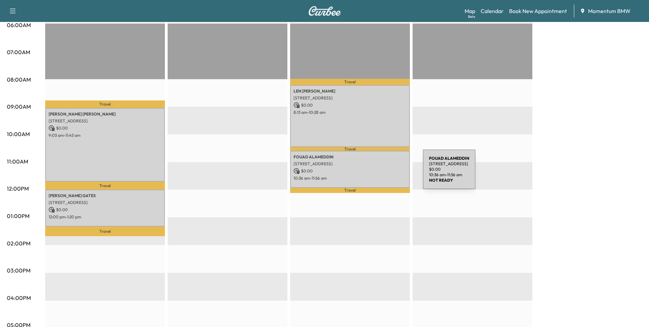
click at [372, 173] on div "[PERSON_NAME] [STREET_ADDRESS] $ 0.00 10:36 am - 11:56 am" at bounding box center [350, 169] width 120 height 37
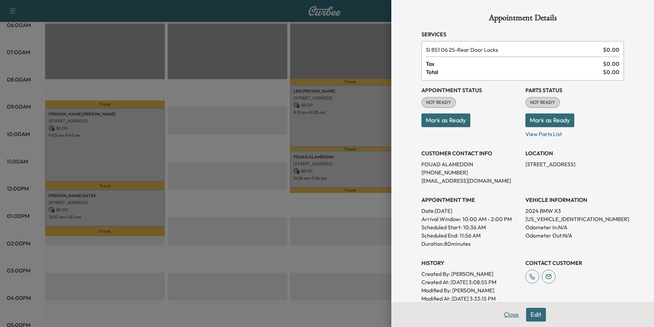
click at [506, 313] on button "Close" at bounding box center [512, 314] width 24 height 14
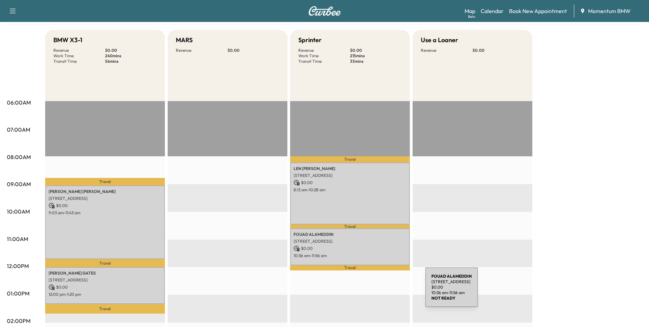
scroll to position [68, 0]
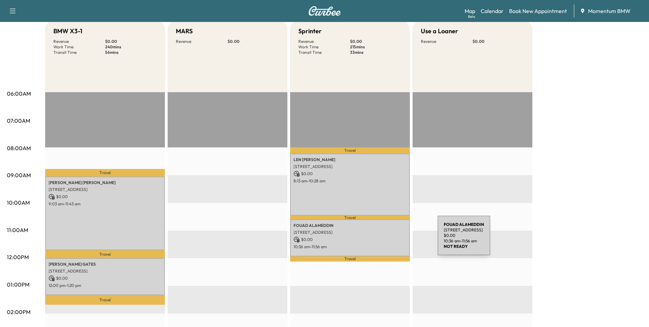
click at [386, 239] on p "$ 0.00" at bounding box center [350, 239] width 113 height 6
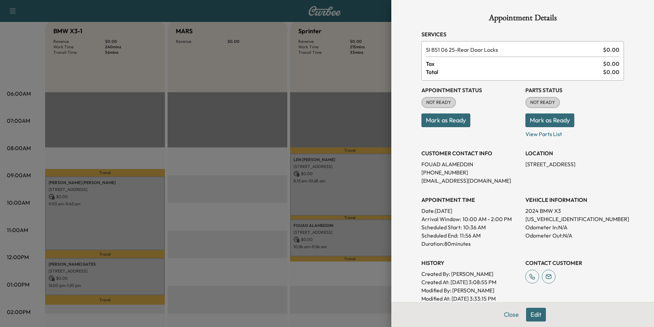
click at [532, 317] on button "Edit" at bounding box center [536, 314] width 20 height 14
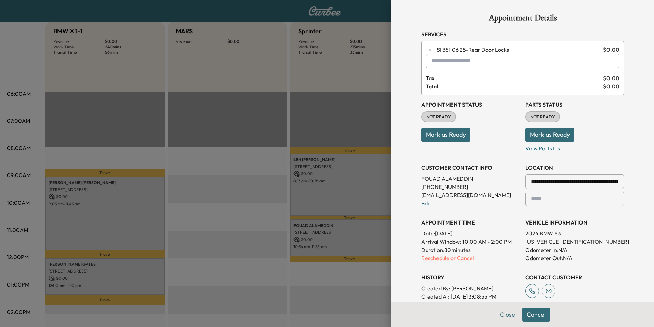
click at [480, 61] on input "text" at bounding box center [523, 61] width 194 height 14
click at [454, 78] on p "X3 - BMW X3-1" at bounding box center [498, 79] width 149 height 10
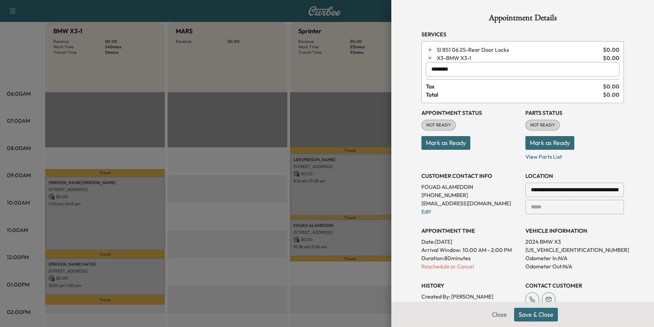
type input "********"
click at [531, 315] on button "Save & Close" at bounding box center [536, 314] width 44 height 14
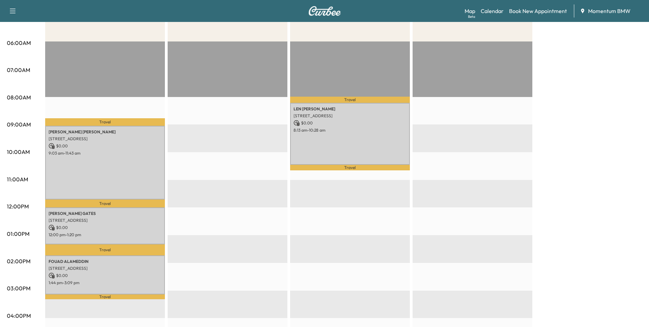
scroll to position [137, 0]
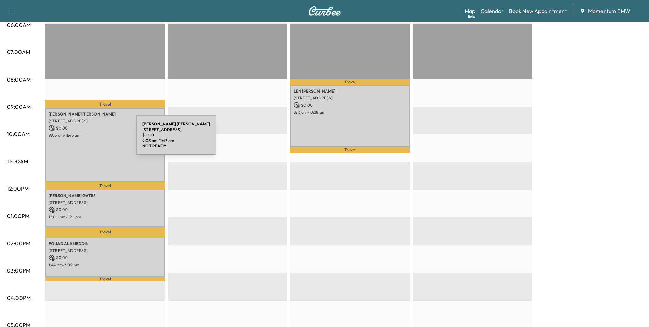
click at [85, 139] on div "[PERSON_NAME] [STREET_ADDRESS] $ 0.00 9:03 am - 11:43 am" at bounding box center [105, 145] width 120 height 74
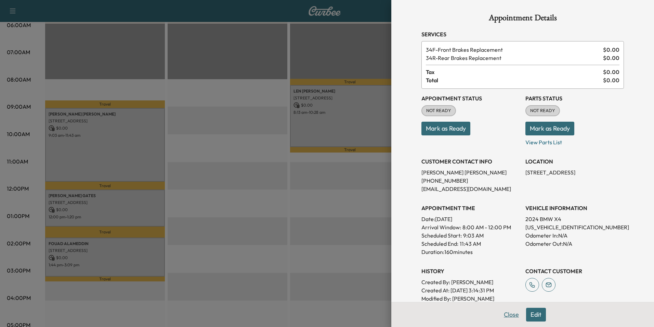
click at [508, 317] on button "Close" at bounding box center [512, 314] width 24 height 14
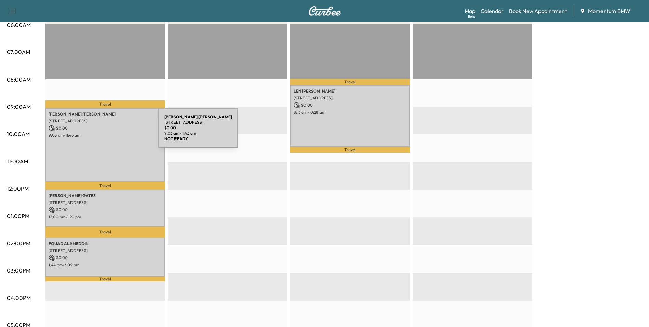
click at [107, 132] on p "9:03 am - 11:43 am" at bounding box center [105, 134] width 113 height 5
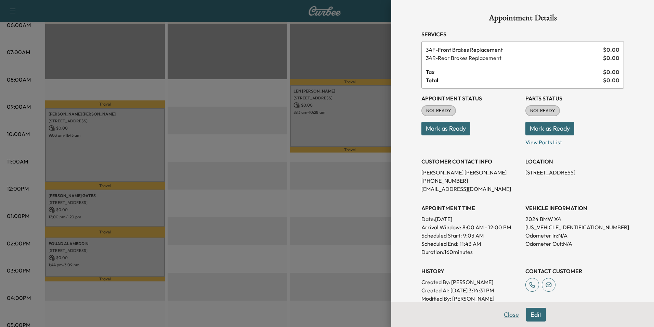
click at [506, 317] on button "Close" at bounding box center [512, 314] width 24 height 14
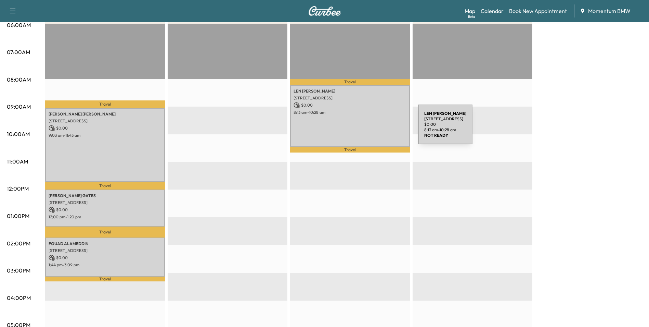
click at [359, 123] on div "[PERSON_NAME] [STREET_ADDRESS] $ 0.00 8:13 am - 10:28 am" at bounding box center [350, 116] width 120 height 62
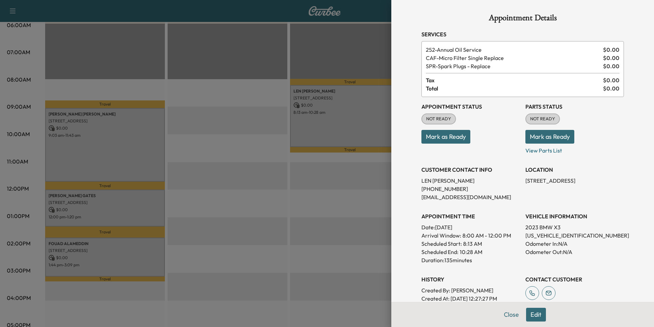
click at [506, 315] on button "Close" at bounding box center [512, 314] width 24 height 14
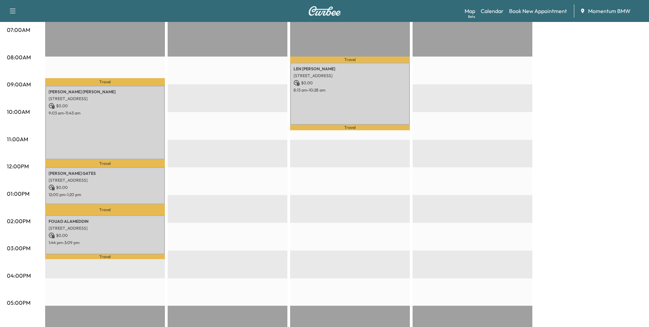
scroll to position [171, 0]
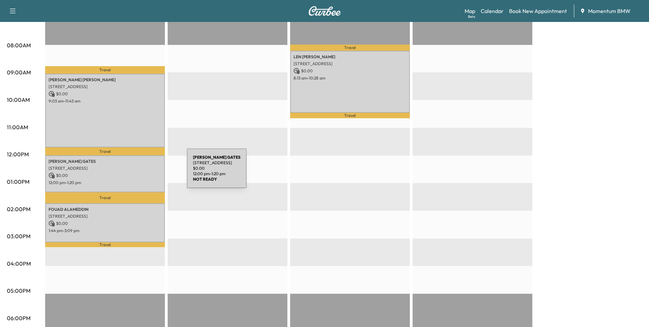
click at [136, 172] on p "$ 0.00" at bounding box center [105, 175] width 113 height 6
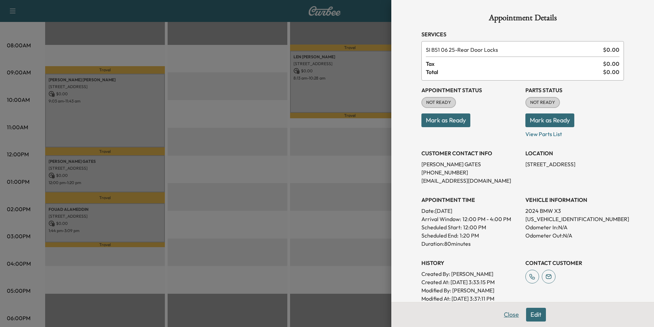
click at [508, 316] on button "Close" at bounding box center [512, 314] width 24 height 14
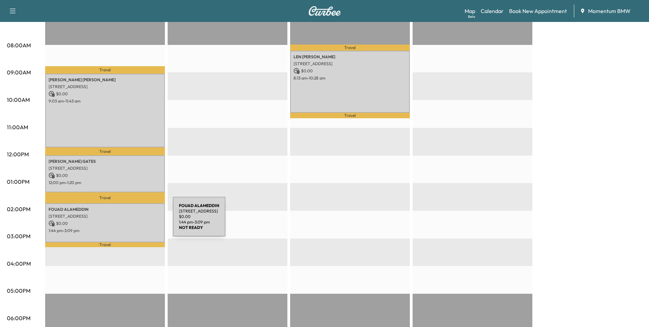
click at [122, 221] on p "$ 0.00" at bounding box center [105, 223] width 113 height 6
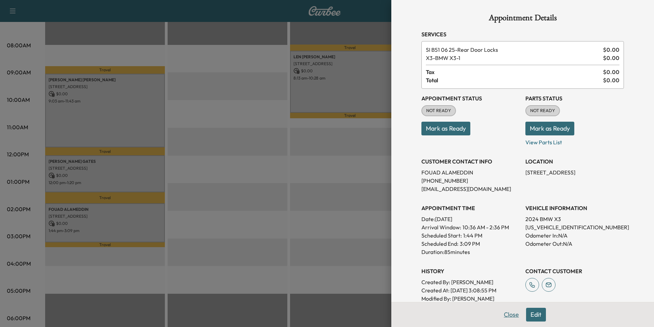
click at [511, 315] on button "Close" at bounding box center [512, 314] width 24 height 14
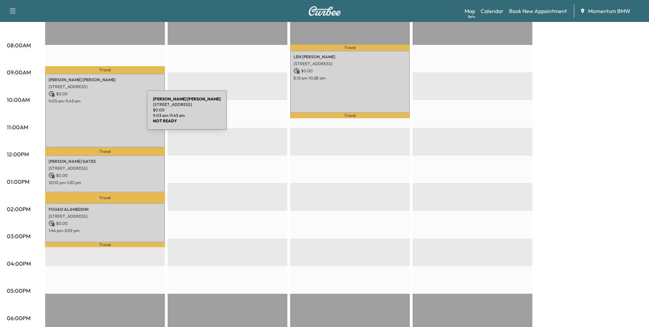
click at [96, 114] on div "[PERSON_NAME] [STREET_ADDRESS] $ 0.00 9:03 am - 11:43 am" at bounding box center [105, 111] width 120 height 74
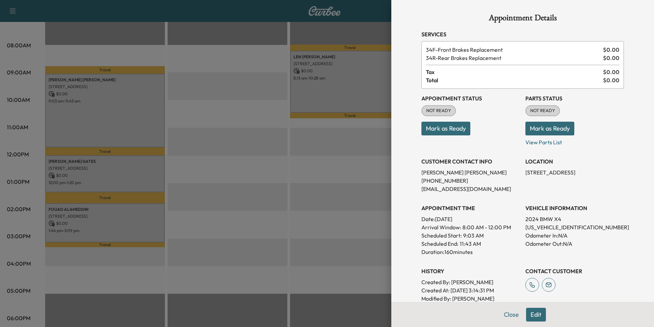
click at [528, 314] on button "Edit" at bounding box center [536, 314] width 20 height 14
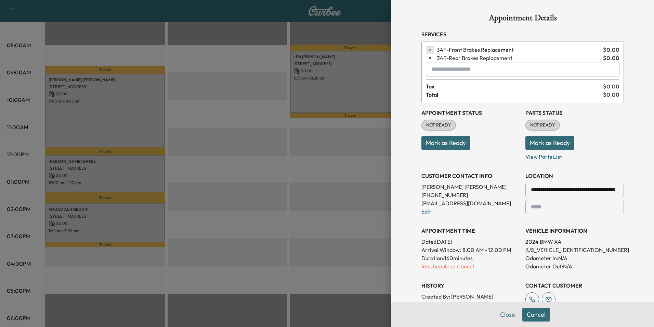
click at [429, 50] on icon "button" at bounding box center [430, 50] width 2 height 2
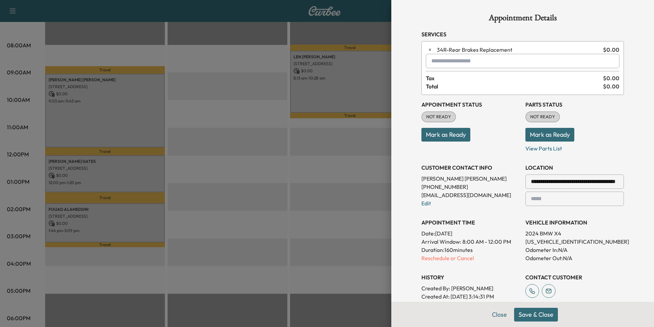
click at [429, 50] on icon "button" at bounding box center [430, 50] width 2 height 2
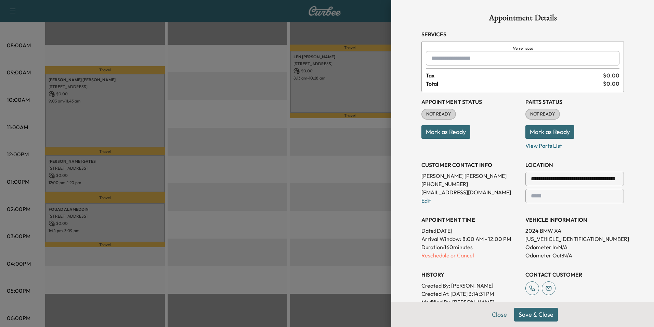
drag, startPoint x: 466, startPoint y: 60, endPoint x: 471, endPoint y: 59, distance: 5.2
click at [467, 60] on input "text" at bounding box center [523, 58] width 194 height 14
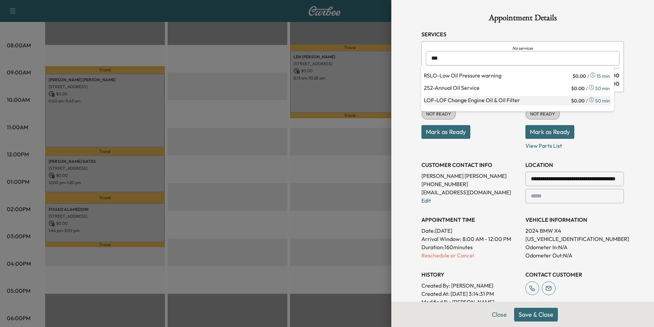
click at [474, 101] on p "LOF - LOF Change Engine Oil & Oil Filter" at bounding box center [497, 101] width 146 height 10
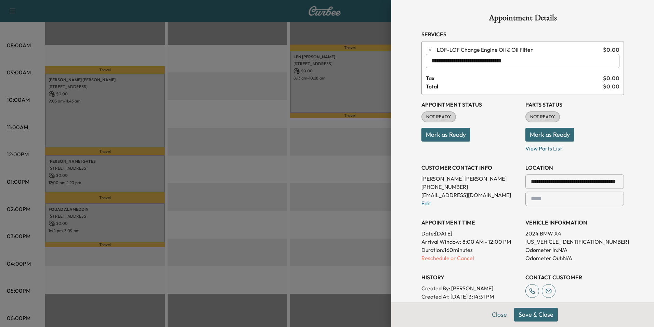
type input "**********"
click at [517, 314] on button "Save & Close" at bounding box center [536, 314] width 44 height 14
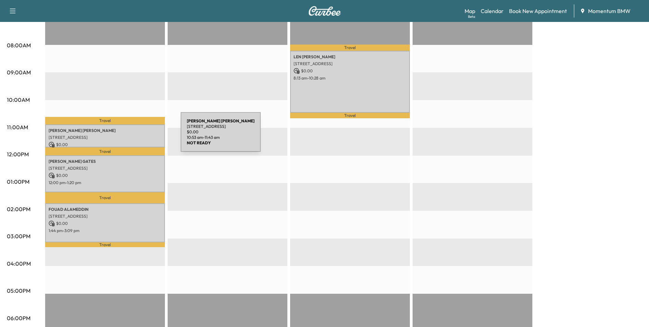
click at [129, 136] on p "[STREET_ADDRESS]" at bounding box center [105, 137] width 113 height 5
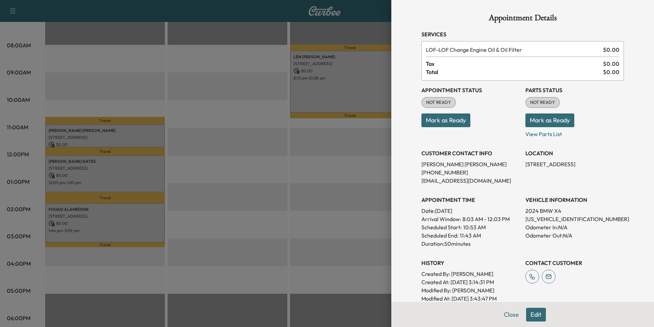
click at [535, 313] on button "Edit" at bounding box center [536, 314] width 20 height 14
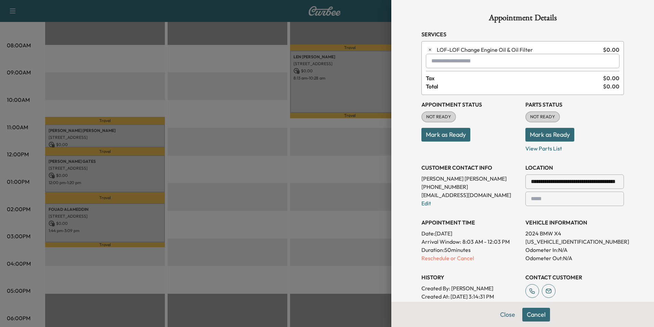
click at [469, 64] on input "text" at bounding box center [523, 61] width 194 height 14
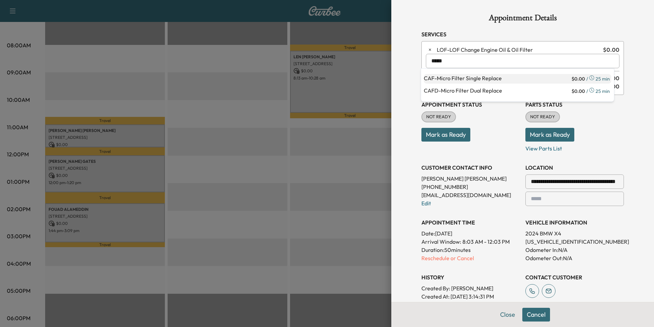
click at [472, 79] on p "CAF - Micro Filter Single Replace" at bounding box center [497, 79] width 147 height 10
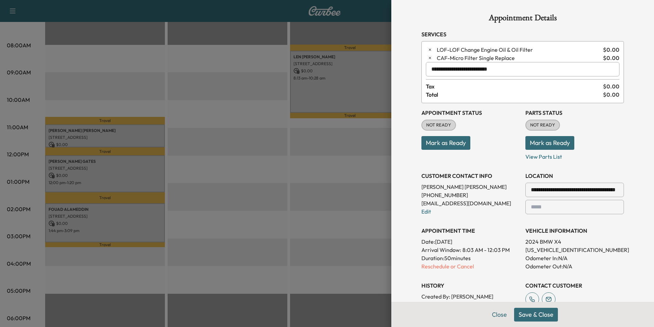
type input "**********"
click at [537, 314] on button "Save & Close" at bounding box center [536, 314] width 44 height 14
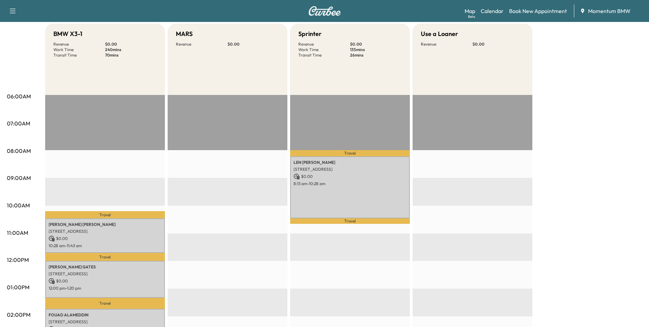
scroll to position [0, 0]
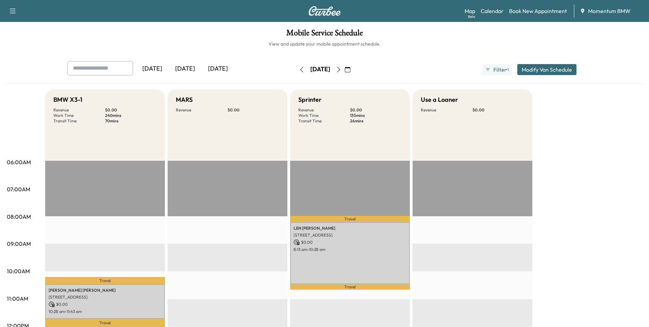
click at [342, 68] on icon "button" at bounding box center [338, 69] width 5 height 5
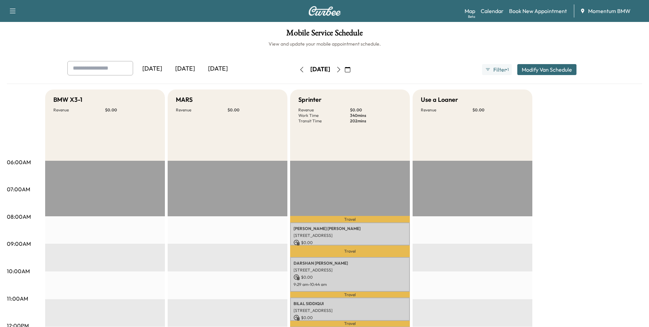
click at [300, 71] on icon "button" at bounding box center [301, 69] width 3 height 5
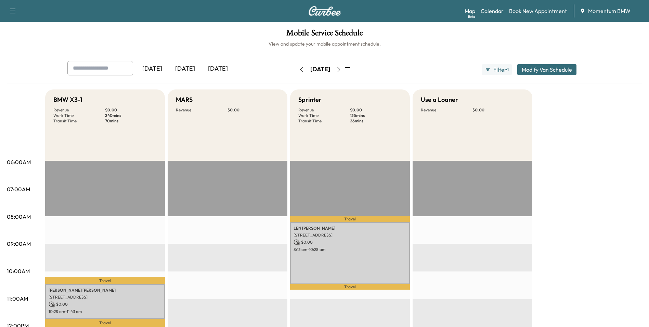
click at [342, 69] on icon "button" at bounding box center [338, 69] width 5 height 5
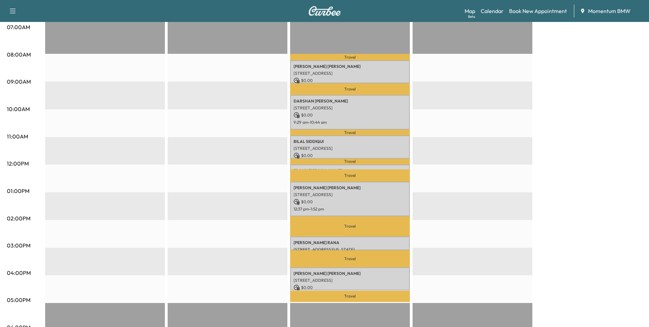
scroll to position [171, 0]
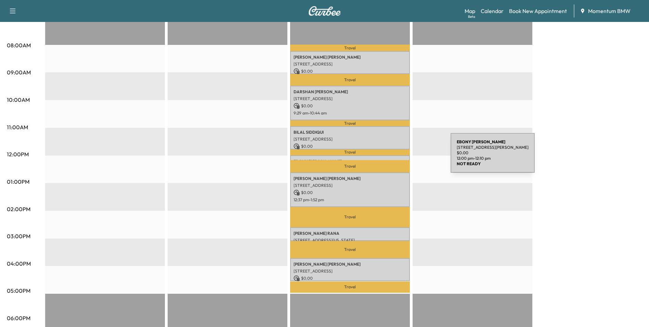
click at [399, 158] on p "[PERSON_NAME]" at bounding box center [350, 160] width 113 height 5
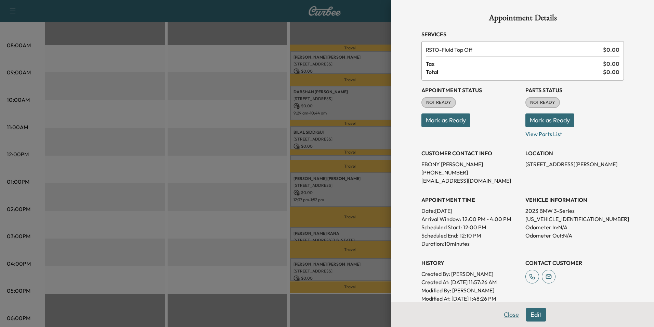
click at [504, 314] on button "Close" at bounding box center [512, 314] width 24 height 14
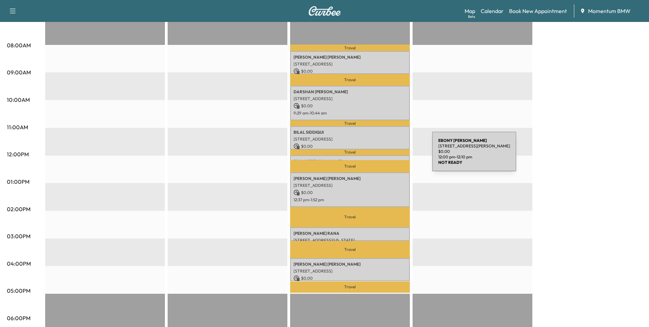
click at [381, 155] on div "[PERSON_NAME] [STREET_ADDRESS][PERSON_NAME] $ 0.00 12:00 pm - 12:10 pm" at bounding box center [350, 158] width 120 height 7
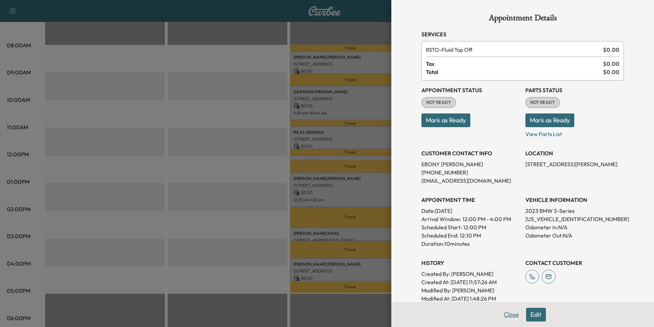
click at [504, 315] on button "Close" at bounding box center [512, 314] width 24 height 14
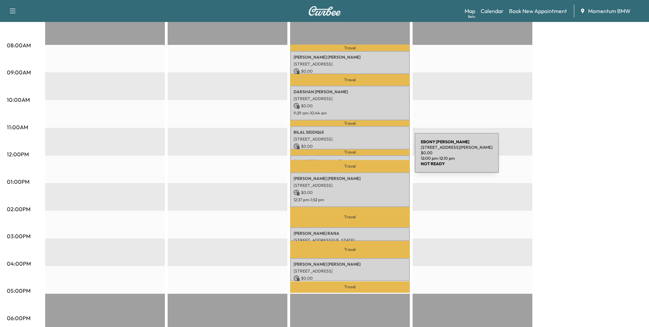
click at [364, 158] on p "[PERSON_NAME]" at bounding box center [350, 160] width 113 height 5
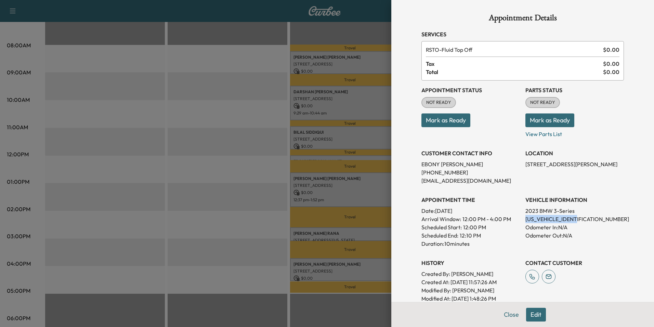
drag, startPoint x: 578, startPoint y: 220, endPoint x: 521, endPoint y: 220, distance: 56.5
click at [526, 220] on p "[US_VEHICLE_IDENTIFICATION_NUMBER]" at bounding box center [575, 219] width 99 height 8
drag, startPoint x: 521, startPoint y: 220, endPoint x: 557, endPoint y: 220, distance: 35.3
copy p "[US_VEHICLE_IDENTIFICATION_NUMBER]"
drag, startPoint x: 505, startPoint y: 315, endPoint x: 416, endPoint y: 257, distance: 106.0
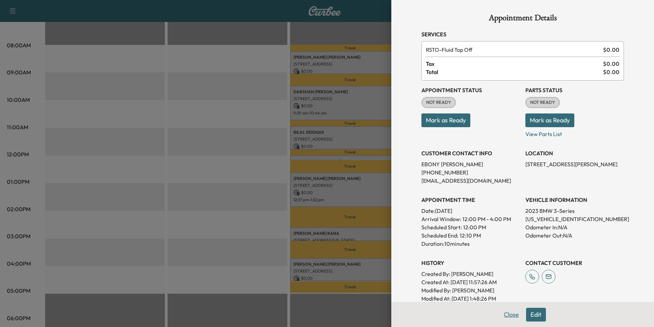
click at [506, 315] on button "Close" at bounding box center [512, 314] width 24 height 14
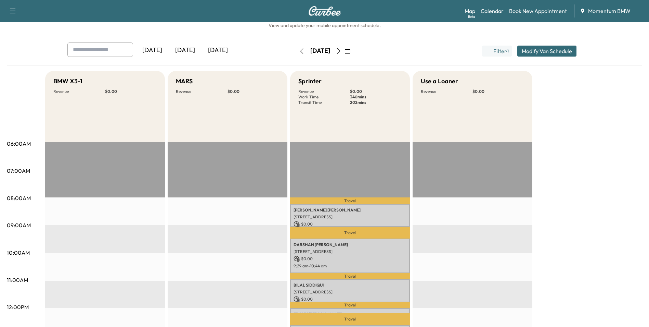
scroll to position [0, 0]
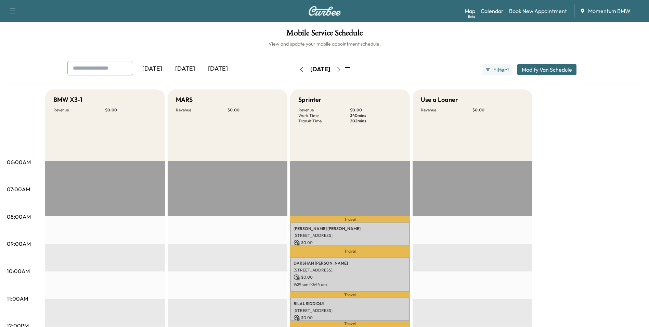
click at [299, 71] on icon "button" at bounding box center [301, 69] width 5 height 5
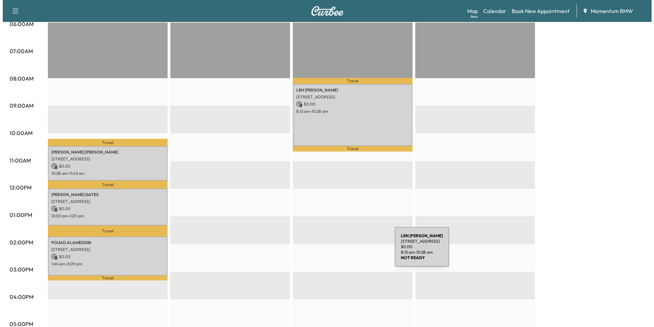
scroll to position [171, 0]
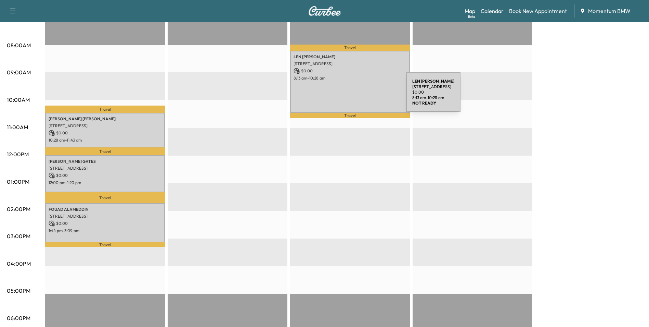
click at [355, 96] on div "[PERSON_NAME] [STREET_ADDRESS] $ 0.00 8:13 am - 10:28 am" at bounding box center [350, 82] width 120 height 62
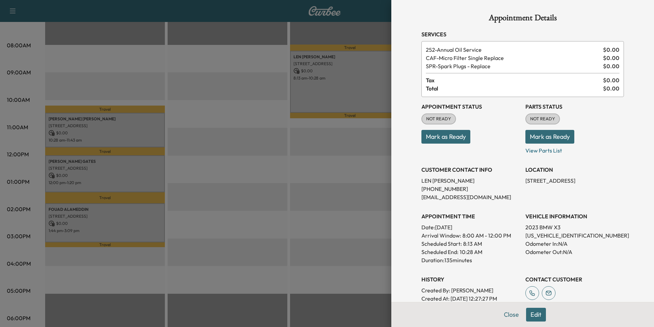
scroll to position [112, 0]
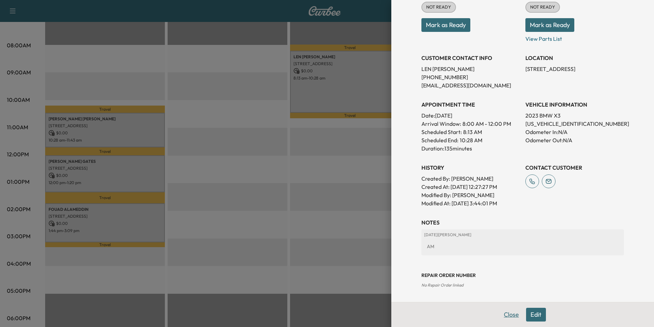
click at [509, 312] on button "Close" at bounding box center [512, 314] width 24 height 14
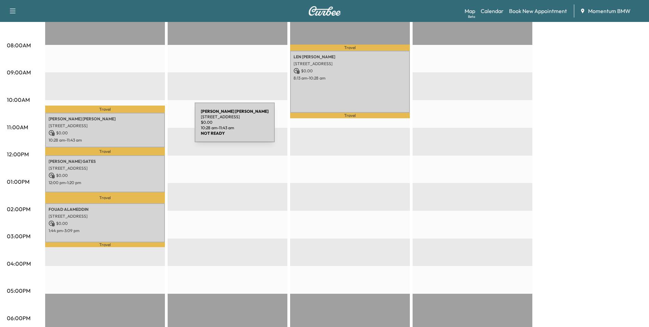
click at [143, 127] on p "[STREET_ADDRESS]" at bounding box center [105, 125] width 113 height 5
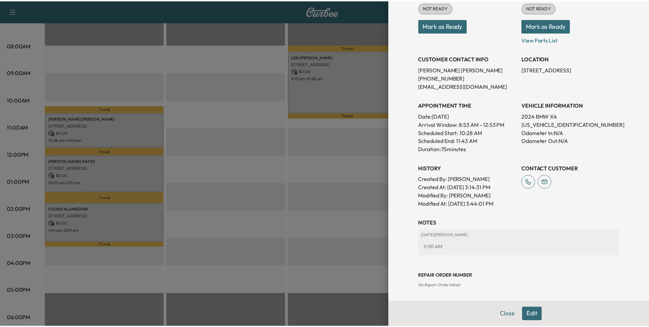
scroll to position [103, 0]
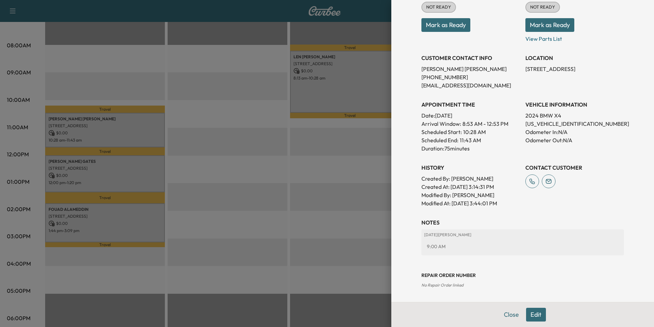
click at [509, 315] on button "Close" at bounding box center [512, 314] width 24 height 14
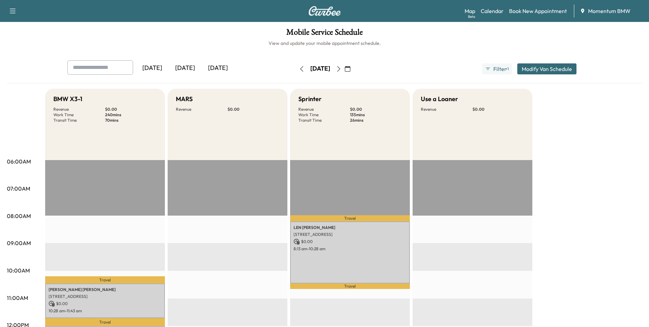
scroll to position [0, 0]
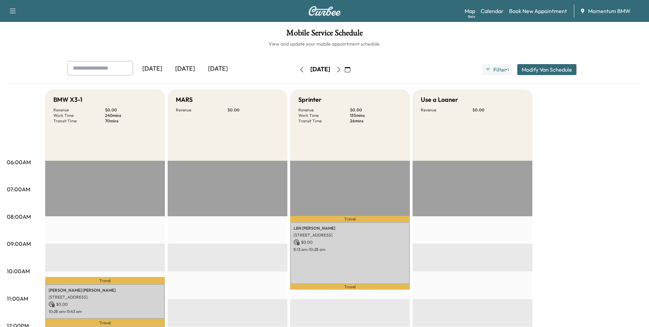
click at [342, 67] on icon "button" at bounding box center [338, 69] width 5 height 5
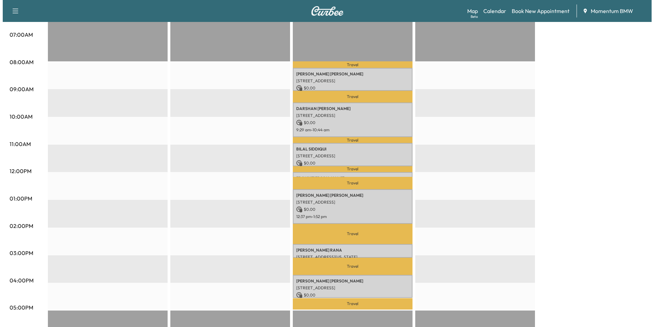
scroll to position [171, 0]
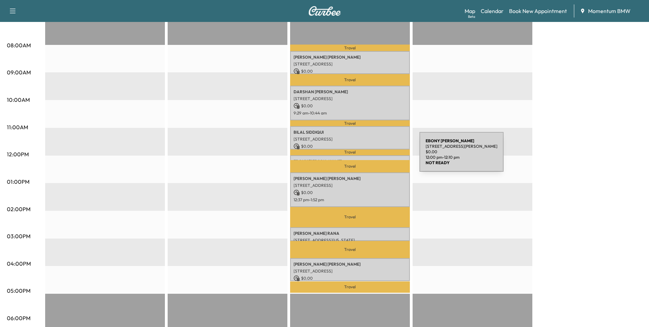
click at [368, 156] on div "[PERSON_NAME] [STREET_ADDRESS][PERSON_NAME] $ 0.00 12:00 pm - 12:10 pm" at bounding box center [350, 158] width 120 height 7
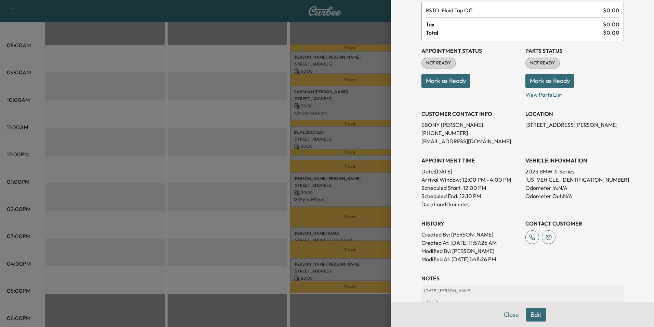
scroll to position [95, 0]
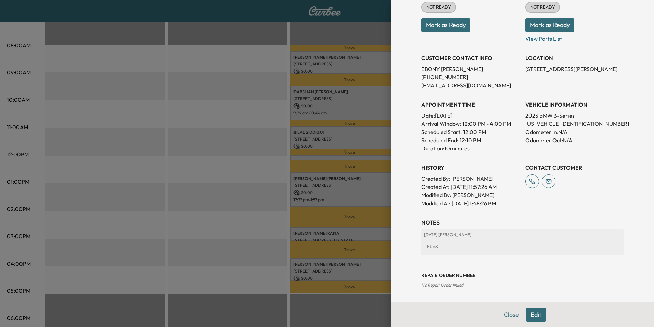
click at [531, 314] on button "Edit" at bounding box center [536, 314] width 20 height 14
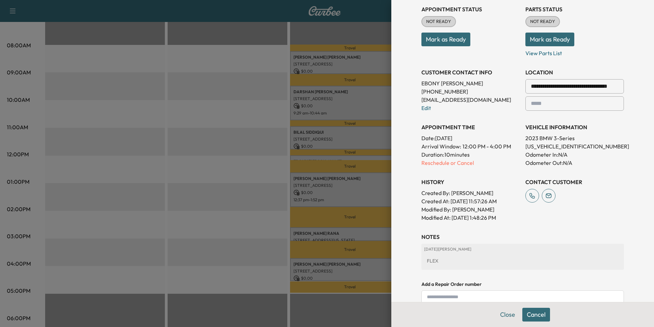
scroll to position [110, 0]
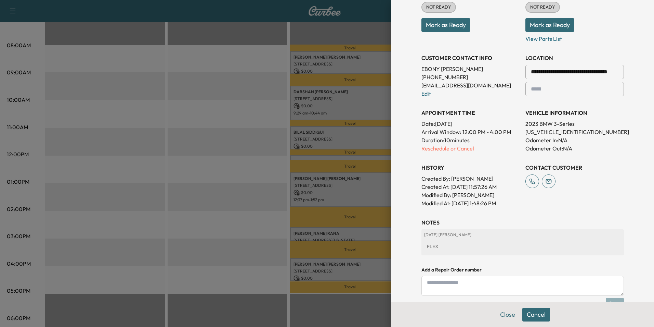
click at [459, 148] on p "Reschedule or Cancel" at bounding box center [471, 148] width 99 height 8
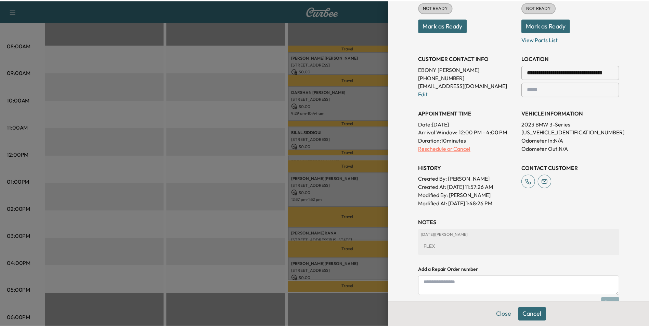
scroll to position [0, 0]
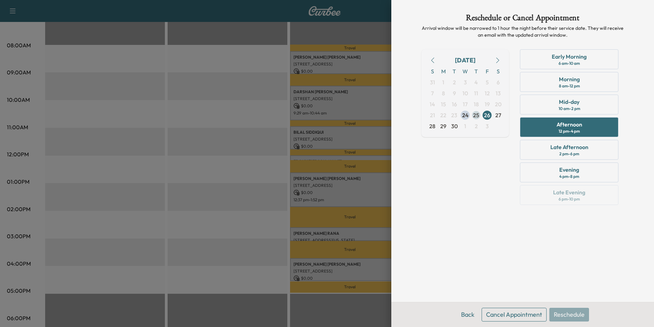
click at [476, 116] on span "25" at bounding box center [476, 115] width 6 height 8
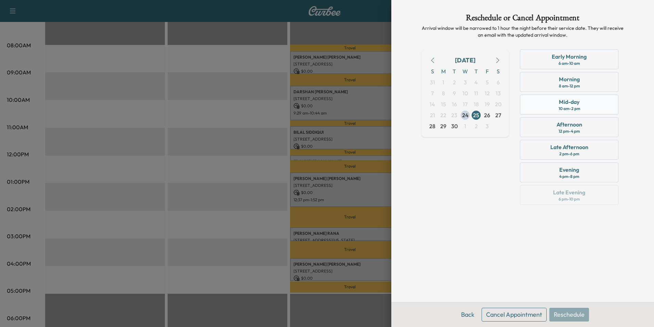
click at [594, 109] on div "Mid-day 10 am - 2 pm" at bounding box center [569, 104] width 99 height 20
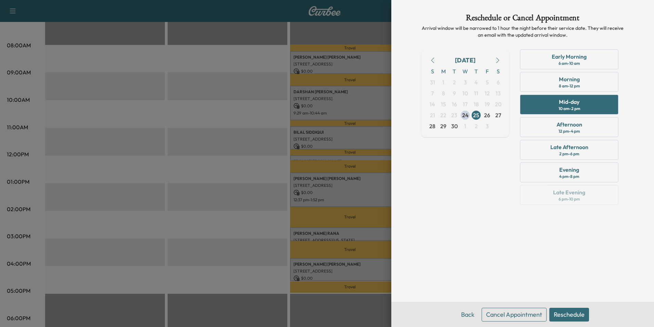
click at [573, 316] on button "Reschedule" at bounding box center [570, 314] width 40 height 14
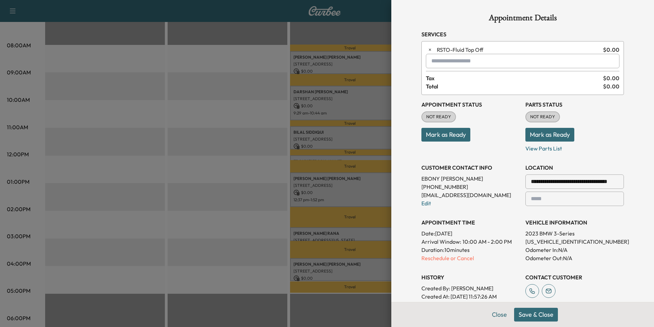
click at [527, 316] on button "Save & Close" at bounding box center [536, 314] width 44 height 14
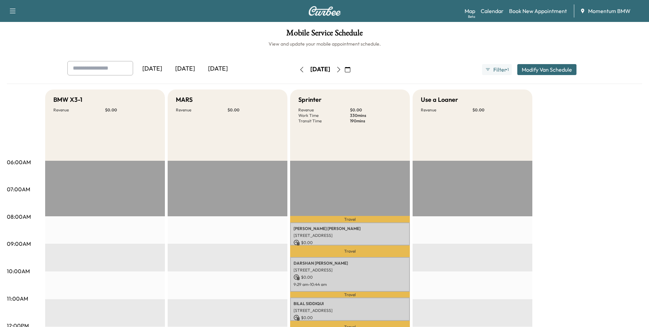
click at [296, 66] on button "button" at bounding box center [302, 69] width 12 height 11
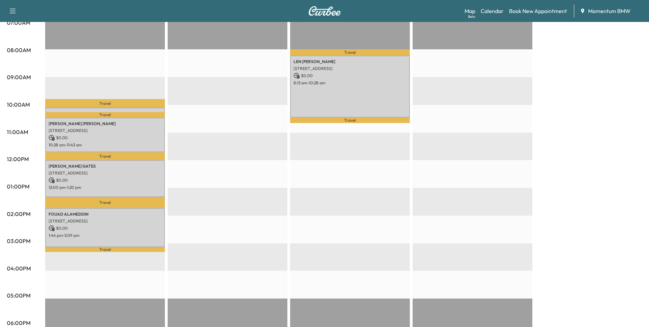
scroll to position [171, 0]
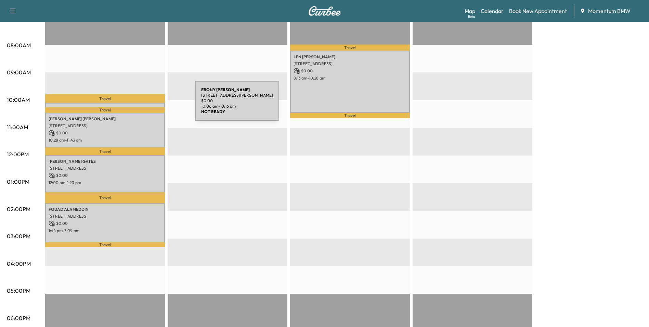
click at [144, 106] on p "[PERSON_NAME]" at bounding box center [105, 108] width 113 height 5
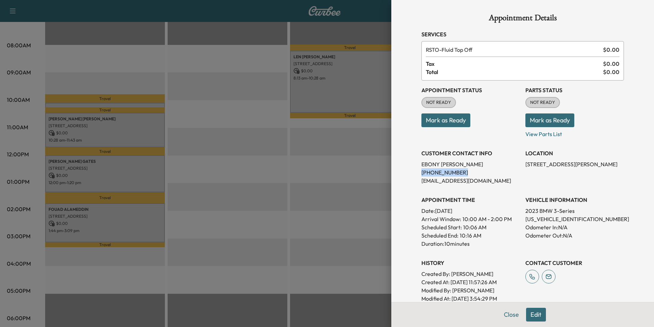
drag, startPoint x: 456, startPoint y: 173, endPoint x: 417, endPoint y: 171, distance: 39.0
click at [422, 171] on p "[PHONE_NUMBER]" at bounding box center [471, 172] width 99 height 8
drag, startPoint x: 417, startPoint y: 171, endPoint x: 440, endPoint y: 171, distance: 23.6
copy p "[PHONE_NUMBER]"
click at [509, 316] on button "Close" at bounding box center [512, 314] width 24 height 14
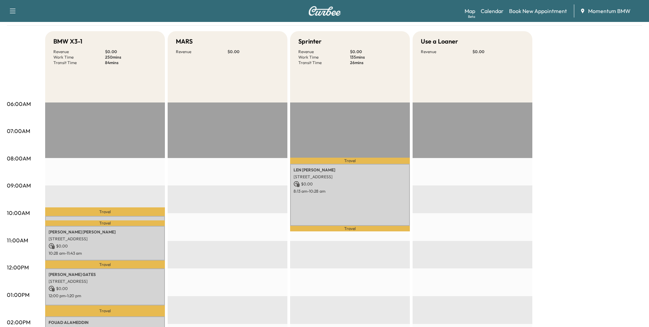
scroll to position [34, 0]
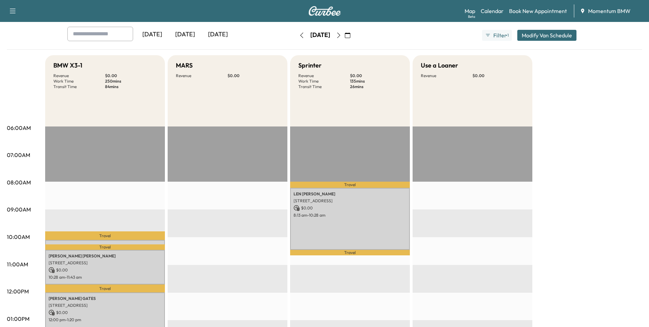
click at [342, 34] on icon "button" at bounding box center [338, 35] width 5 height 5
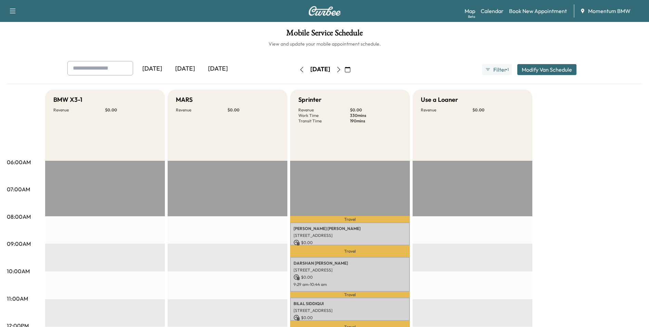
click at [299, 69] on icon "button" at bounding box center [301, 69] width 5 height 5
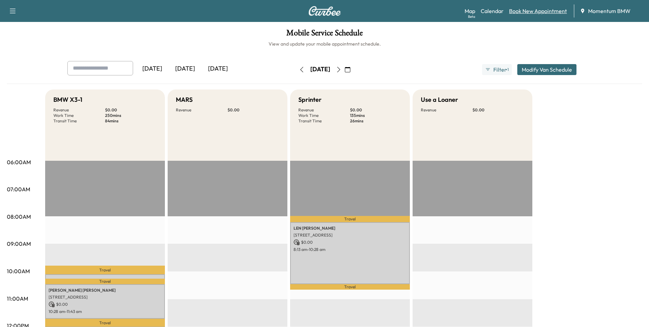
click at [541, 11] on link "Book New Appointment" at bounding box center [538, 11] width 58 height 8
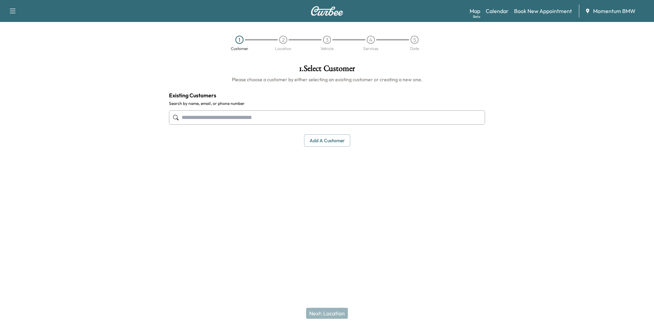
click at [266, 119] on input "text" at bounding box center [327, 117] width 316 height 14
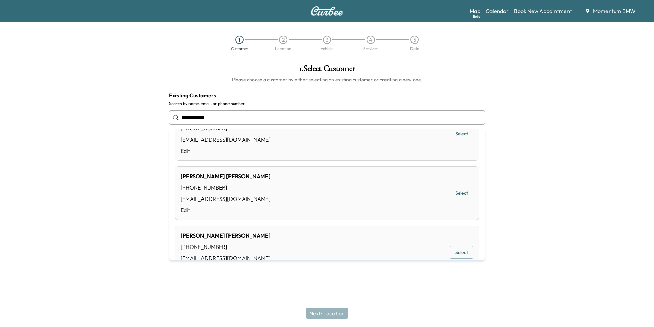
scroll to position [472, 0]
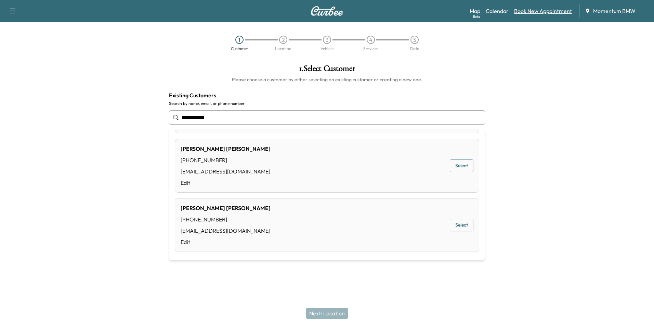
type input "**********"
drag, startPoint x: 541, startPoint y: 9, endPoint x: 550, endPoint y: 10, distance: 9.3
click at [541, 9] on link "Book New Appointment" at bounding box center [543, 11] width 58 height 8
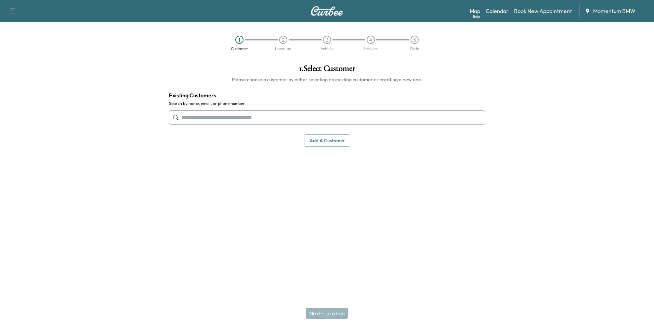
click at [335, 139] on button "Add a customer" at bounding box center [327, 140] width 46 height 13
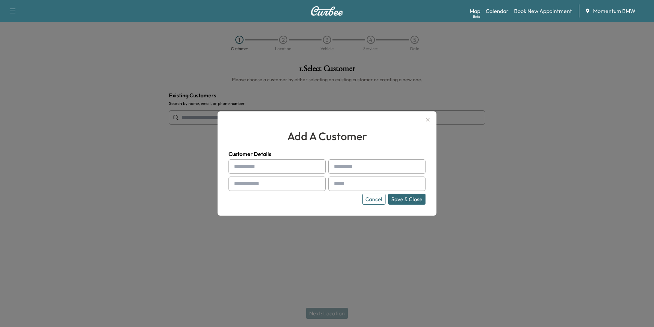
click at [262, 168] on input "text" at bounding box center [277, 166] width 97 height 14
type input "******"
type input "****"
type input "**********"
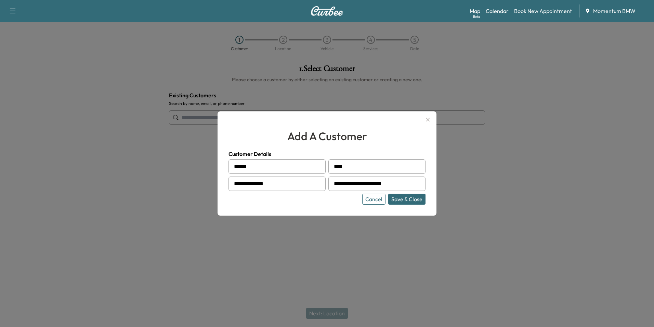
click at [418, 198] on button "Save & Close" at bounding box center [407, 198] width 37 height 11
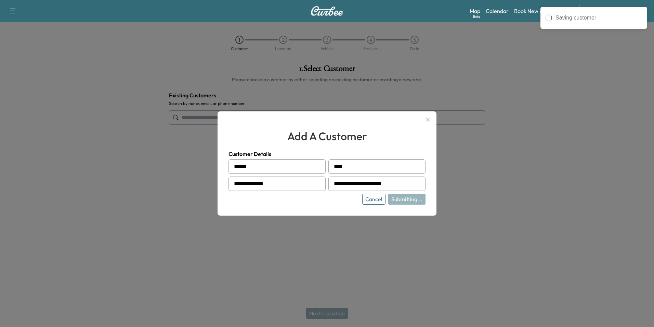
type input "**********"
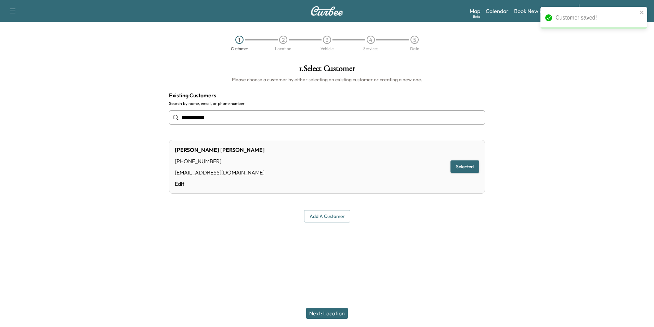
click at [340, 316] on button "Next: Location" at bounding box center [327, 312] width 42 height 11
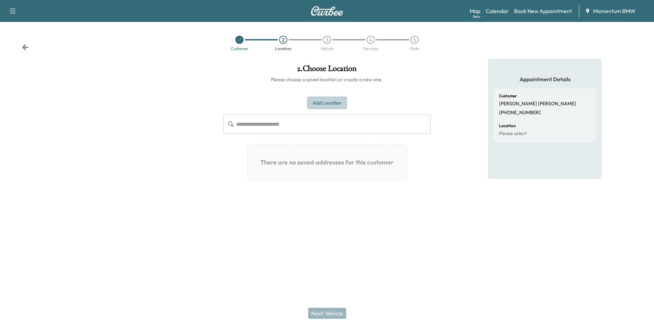
click at [328, 104] on button "Add Location" at bounding box center [327, 103] width 40 height 13
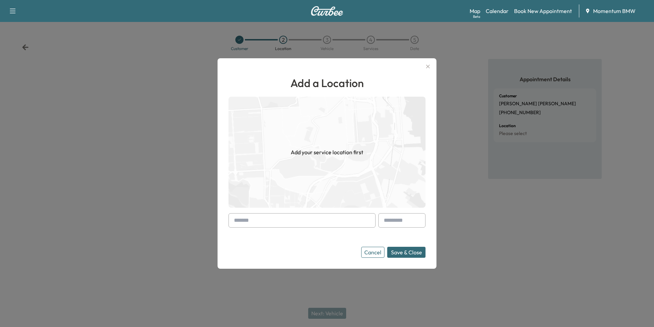
click at [293, 224] on input "text" at bounding box center [302, 220] width 147 height 14
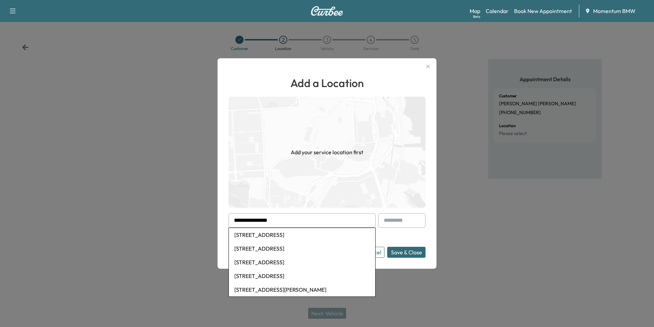
click at [279, 236] on li "[STREET_ADDRESS]" at bounding box center [302, 235] width 147 height 14
type input "**********"
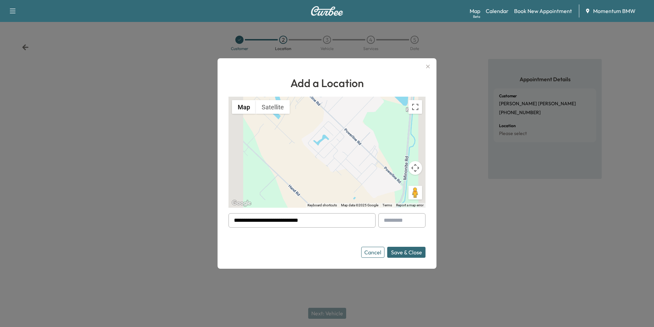
drag, startPoint x: 288, startPoint y: 220, endPoint x: 251, endPoint y: 222, distance: 37.4
click at [232, 222] on div "**********" at bounding box center [302, 220] width 147 height 14
click at [411, 251] on button "Save & Close" at bounding box center [406, 251] width 38 height 11
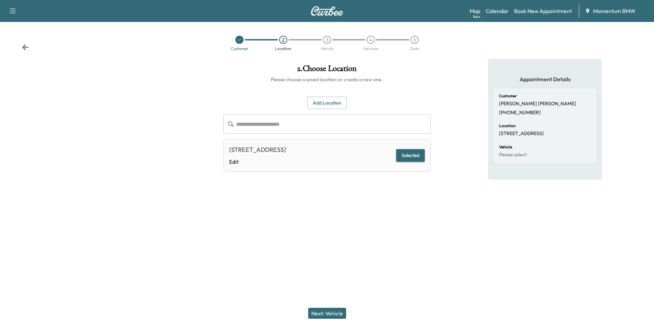
click at [335, 314] on button "Next: Vehicle" at bounding box center [327, 312] width 38 height 11
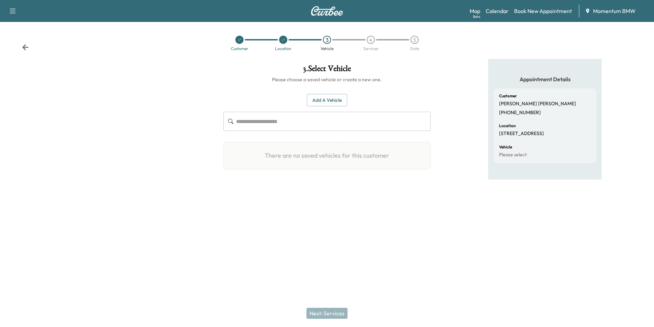
click at [330, 100] on button "Add a Vehicle" at bounding box center [327, 100] width 40 height 13
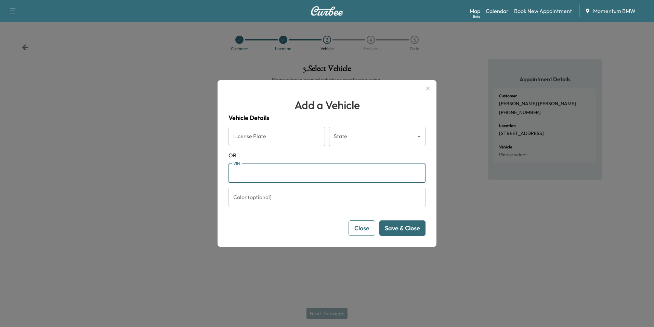
paste input "**********"
type input "**********"
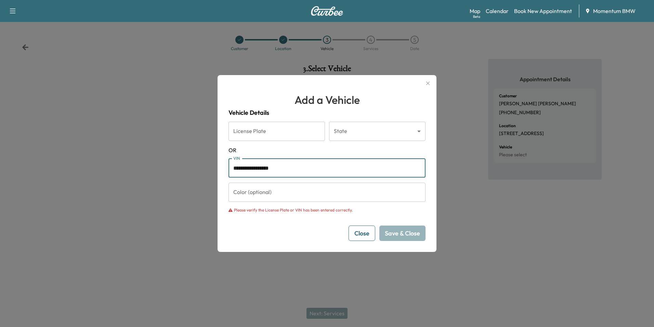
drag, startPoint x: 275, startPoint y: 169, endPoint x: 206, endPoint y: 170, distance: 68.8
click at [206, 170] on div "**********" at bounding box center [327, 163] width 654 height 327
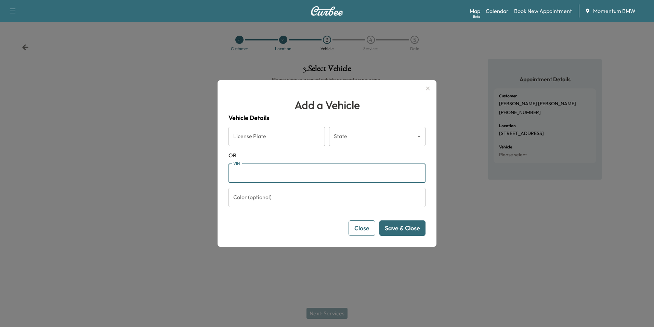
paste input "**********"
type input "**********"
click at [411, 229] on button "Save & Close" at bounding box center [403, 227] width 46 height 15
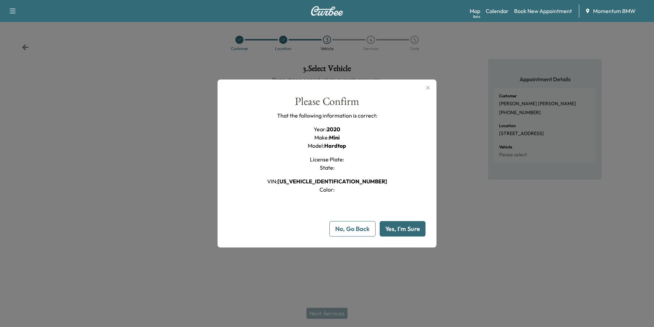
click at [411, 230] on button "Yes, I'm Sure" at bounding box center [403, 228] width 46 height 15
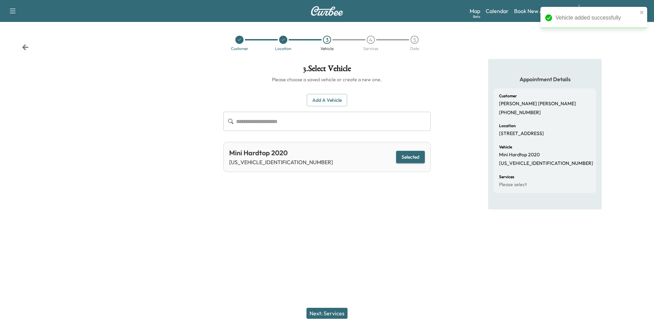
click at [324, 313] on button "Next: Services" at bounding box center [327, 312] width 41 height 11
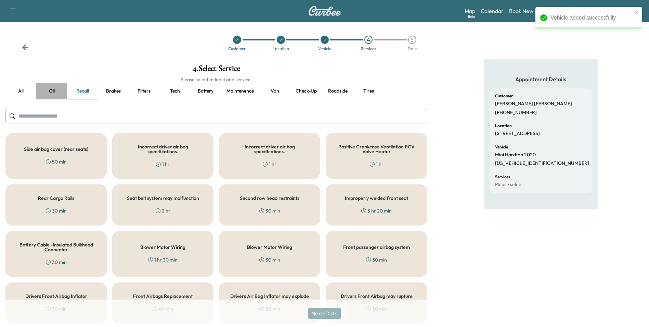
click at [51, 89] on button "Oil" at bounding box center [51, 91] width 31 height 16
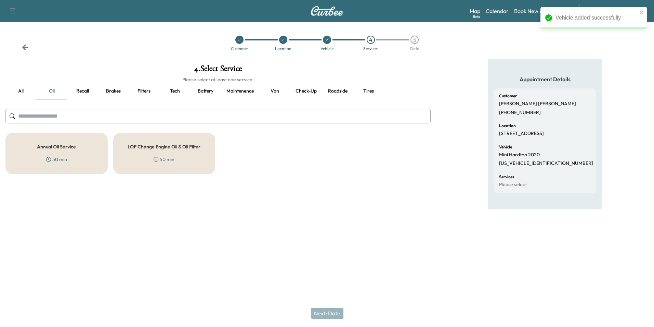
click at [63, 148] on h5 "Annual Oil Service" at bounding box center [56, 146] width 39 height 5
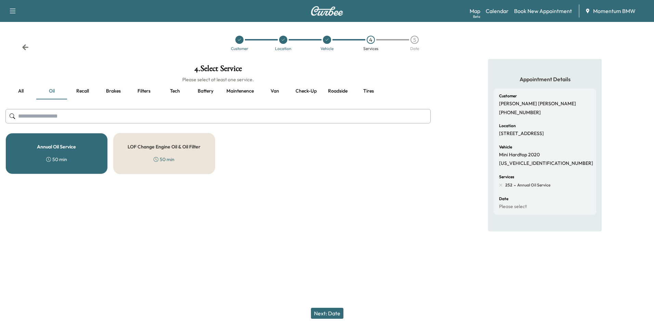
click at [333, 313] on button "Next: Date" at bounding box center [327, 312] width 33 height 11
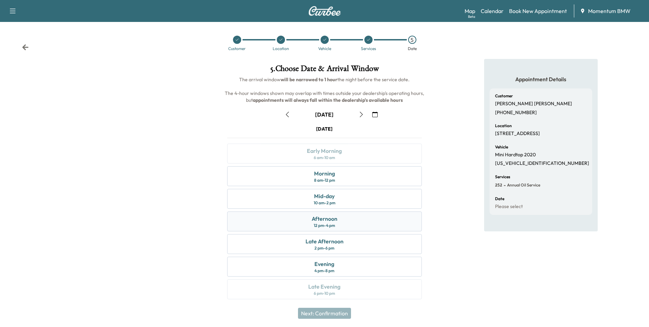
click at [347, 225] on div "Afternoon 12 pm - 4 pm" at bounding box center [324, 221] width 194 height 20
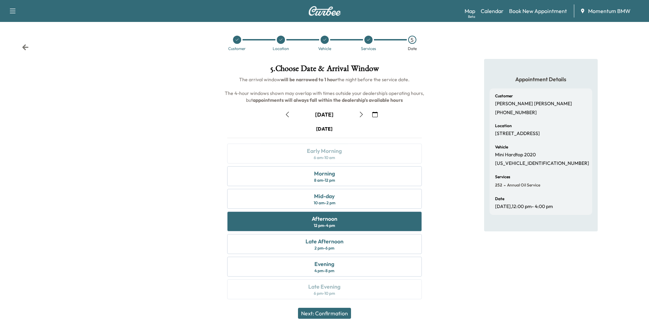
click at [344, 314] on button "Next: Confirmation" at bounding box center [324, 312] width 53 height 11
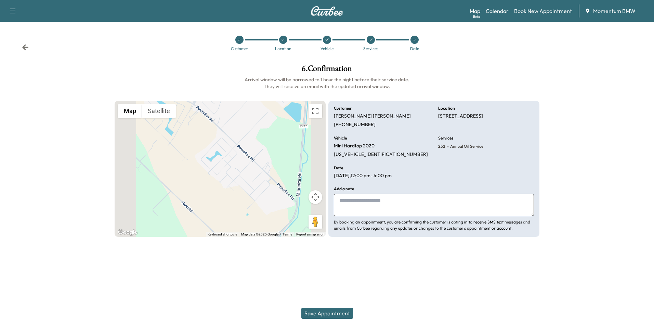
click at [383, 207] on textarea at bounding box center [434, 204] width 200 height 23
type textarea "*******"
click at [333, 313] on button "Save Appointment" at bounding box center [328, 312] width 52 height 11
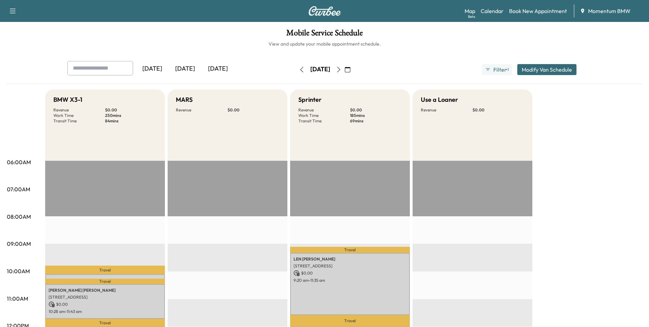
click at [351, 71] on icon "button" at bounding box center [347, 69] width 5 height 5
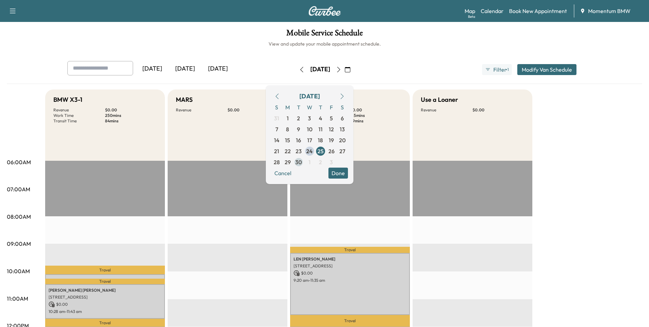
click at [302, 163] on span "30" at bounding box center [298, 162] width 7 height 8
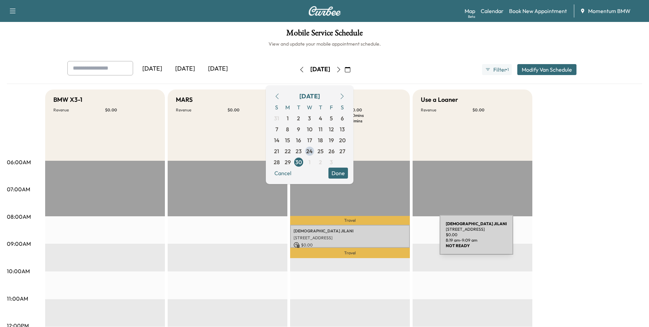
click at [389, 239] on p "[STREET_ADDRESS]" at bounding box center [350, 237] width 113 height 5
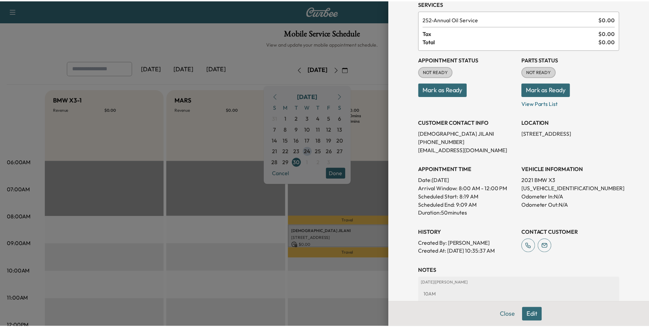
scroll to position [79, 0]
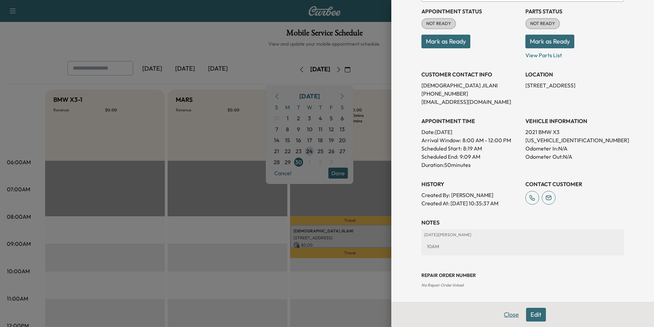
click at [504, 314] on button "Close" at bounding box center [512, 314] width 24 height 14
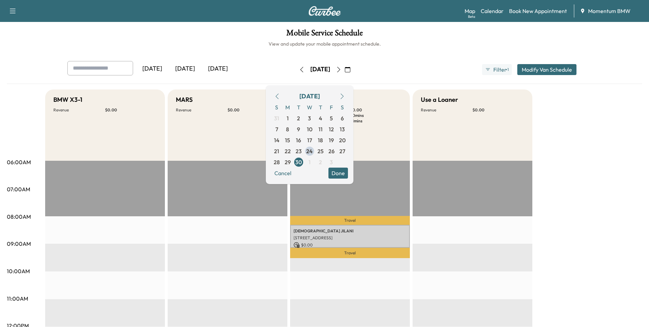
click at [348, 171] on button "Done" at bounding box center [339, 172] width 20 height 11
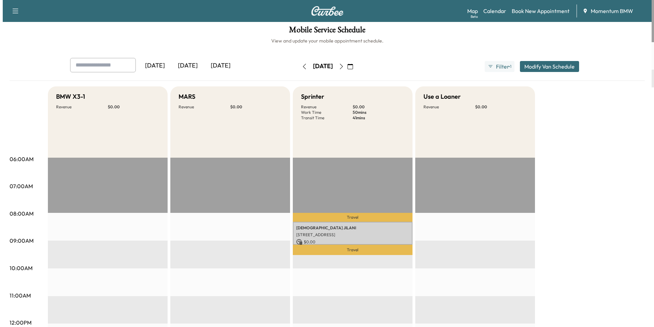
scroll to position [0, 0]
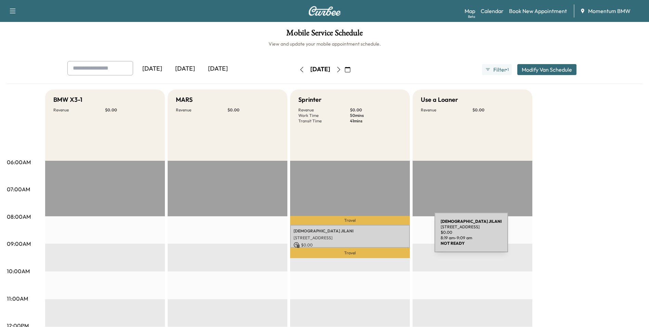
click at [383, 236] on p "[STREET_ADDRESS]" at bounding box center [350, 237] width 113 height 5
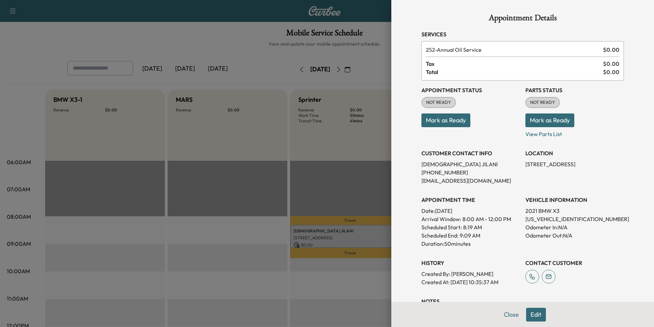
click at [509, 313] on button "Close" at bounding box center [512, 314] width 24 height 14
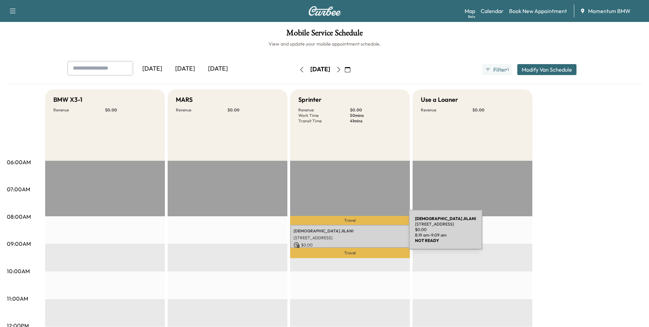
click at [358, 233] on div "[PERSON_NAME] [STREET_ADDRESS] $ 0.00 8:19 am - 9:09 am" at bounding box center [350, 236] width 120 height 23
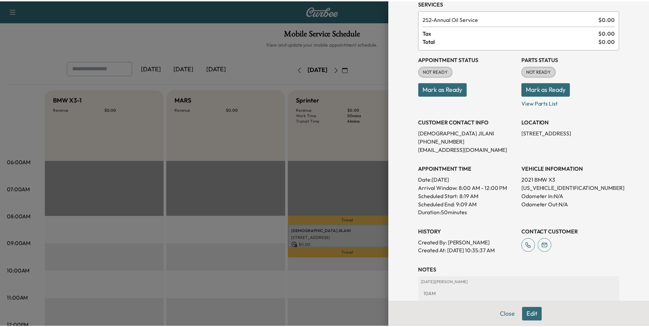
scroll to position [79, 0]
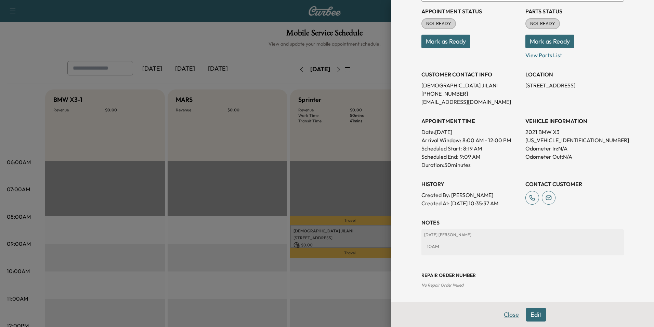
click at [505, 314] on button "Close" at bounding box center [512, 314] width 24 height 14
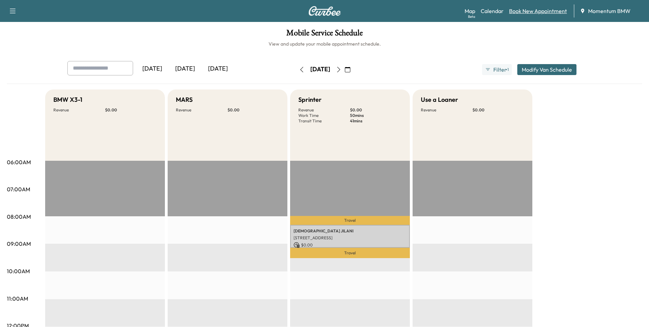
click at [541, 13] on link "Book New Appointment" at bounding box center [538, 11] width 58 height 8
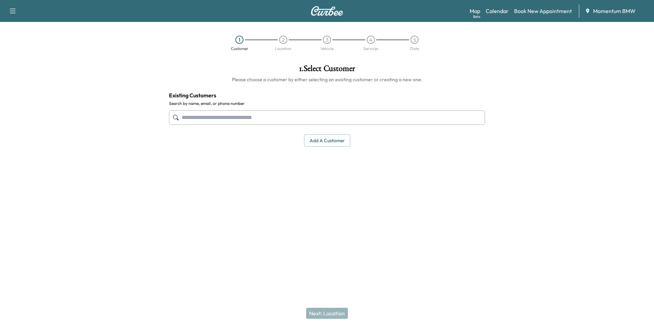
click at [260, 120] on input "text" at bounding box center [327, 117] width 316 height 14
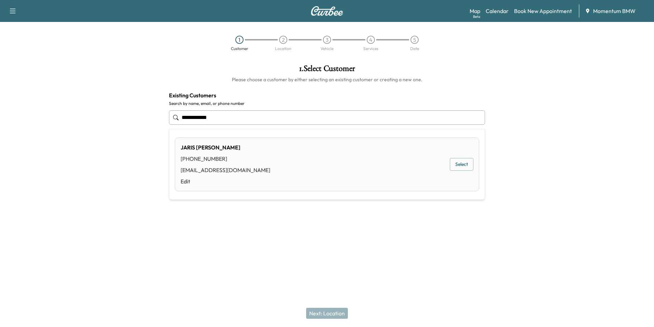
click at [461, 164] on button "Select" at bounding box center [462, 164] width 24 height 13
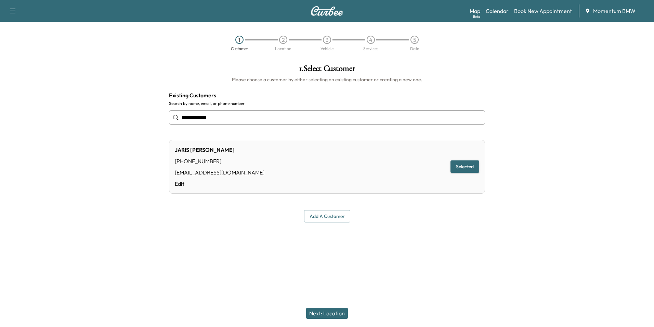
type input "**********"
click at [329, 315] on button "Next: Location" at bounding box center [327, 312] width 42 height 11
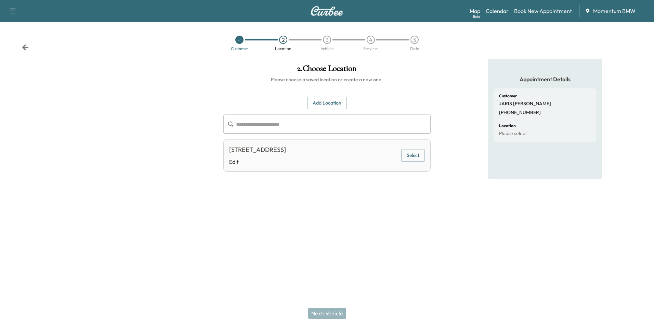
click at [413, 156] on button "Select" at bounding box center [414, 155] width 24 height 13
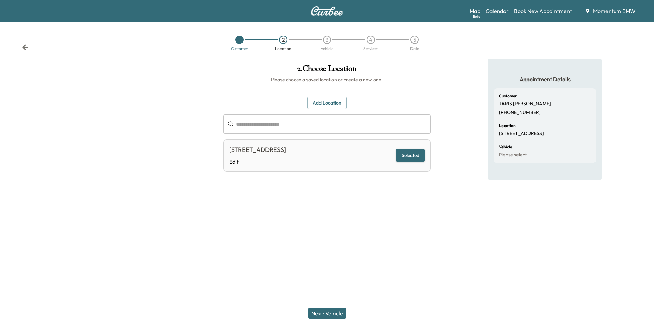
click at [341, 312] on button "Next: Vehicle" at bounding box center [327, 312] width 38 height 11
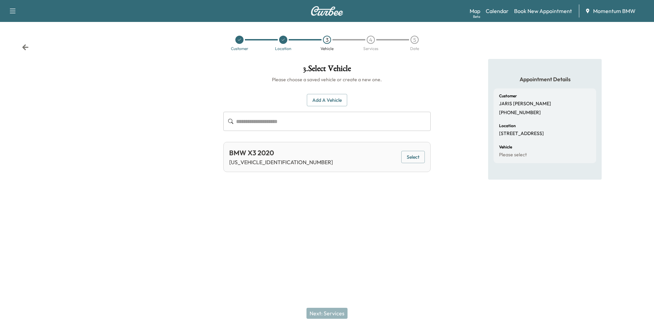
click at [410, 156] on button "Select" at bounding box center [414, 157] width 24 height 13
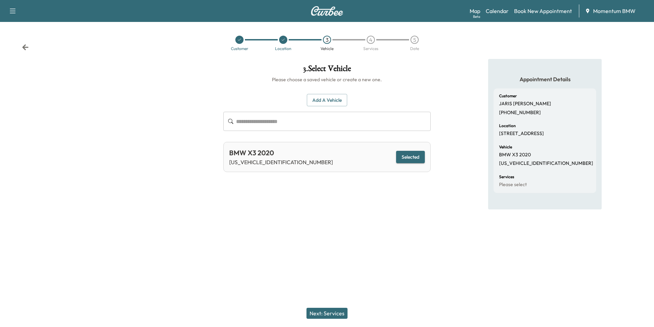
click at [324, 310] on button "Next: Services" at bounding box center [327, 312] width 41 height 11
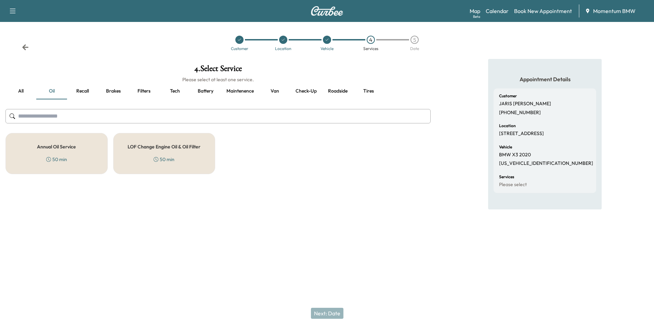
click at [59, 146] on h5 "Annual Oil Service" at bounding box center [56, 146] width 39 height 5
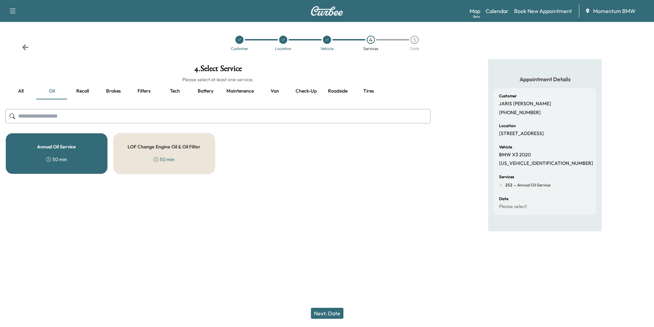
click at [333, 311] on button "Next: Date" at bounding box center [327, 312] width 33 height 11
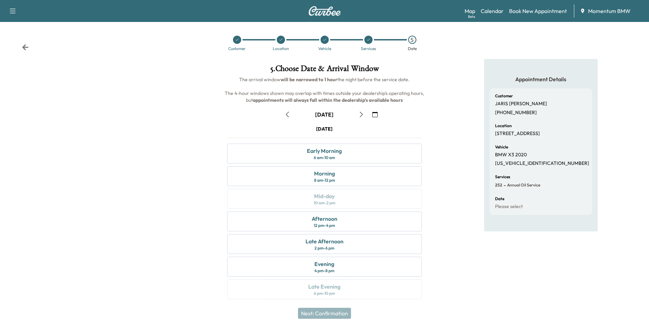
click at [374, 113] on icon "button" at bounding box center [374, 114] width 5 height 5
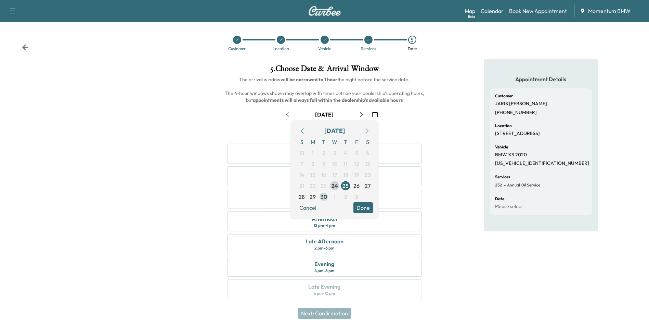
click at [324, 197] on span "30" at bounding box center [324, 196] width 7 height 8
click at [364, 207] on button "Done" at bounding box center [364, 207] width 20 height 11
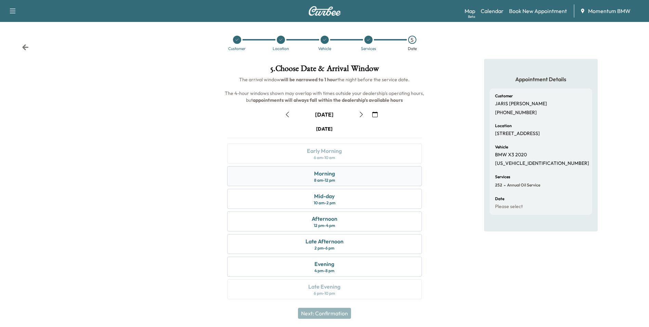
click at [349, 178] on div "Morning 8 am - 12 pm" at bounding box center [324, 176] width 194 height 20
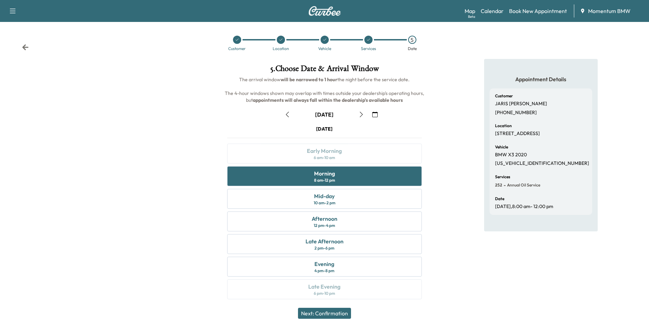
click at [339, 313] on button "Next: Confirmation" at bounding box center [324, 312] width 53 height 11
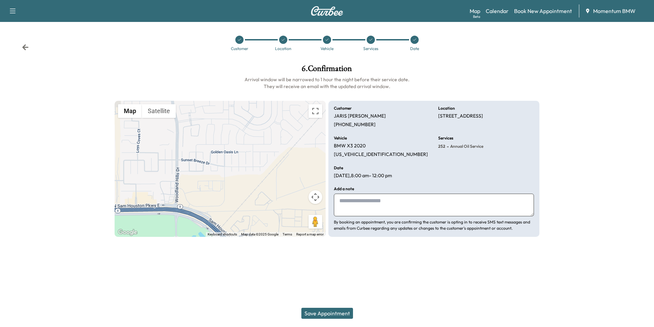
click at [394, 203] on textarea at bounding box center [434, 204] width 200 height 23
type textarea "****"
click at [339, 315] on button "Save Appointment" at bounding box center [328, 312] width 52 height 11
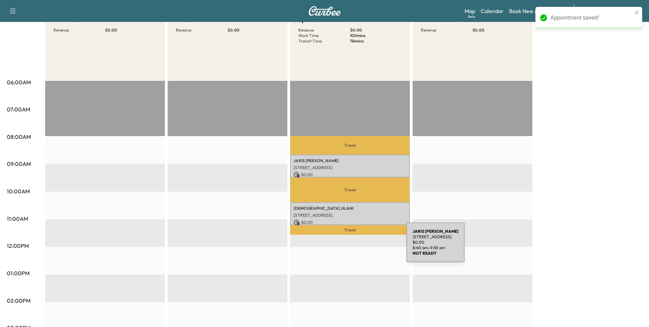
scroll to position [103, 0]
